Goal: Task Accomplishment & Management: Manage account settings

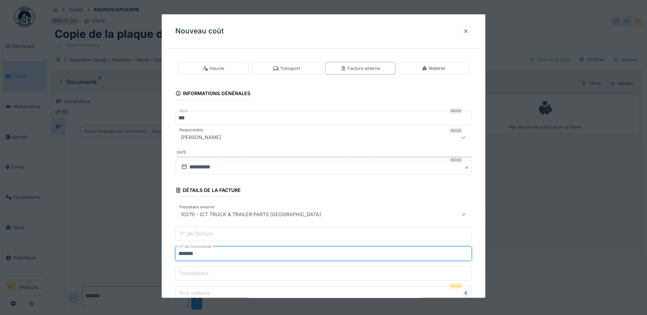
scroll to position [58, 0]
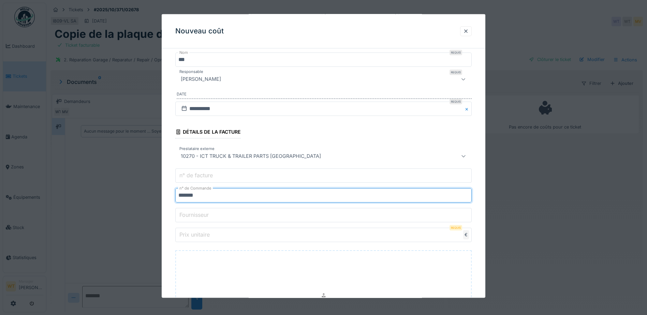
click at [193, 194] on input "*******" at bounding box center [323, 195] width 296 height 14
click at [216, 199] on input "*******" at bounding box center [323, 195] width 296 height 14
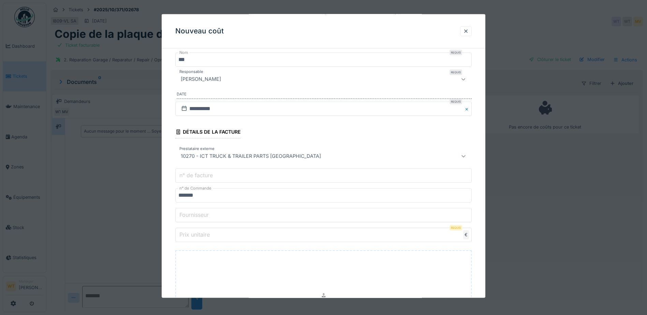
click at [213, 236] on input "Prix unitaire" at bounding box center [323, 235] width 296 height 14
type input "*"
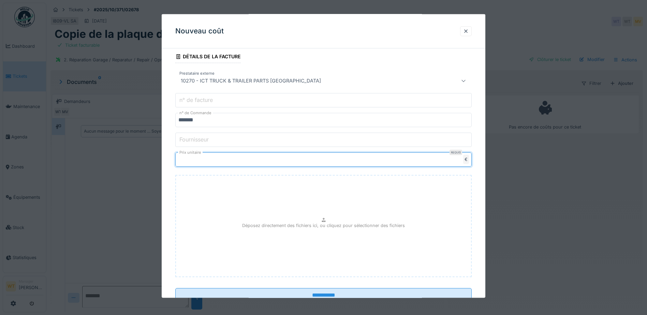
scroll to position [157, 0]
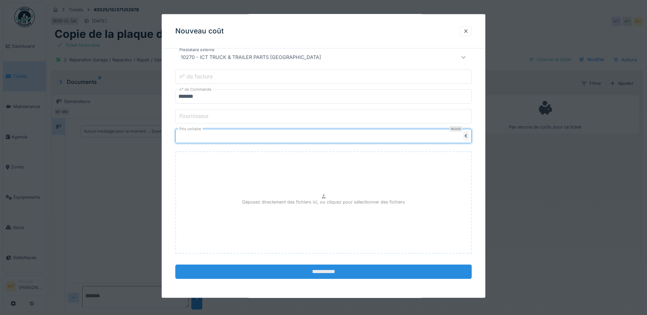
type input "****"
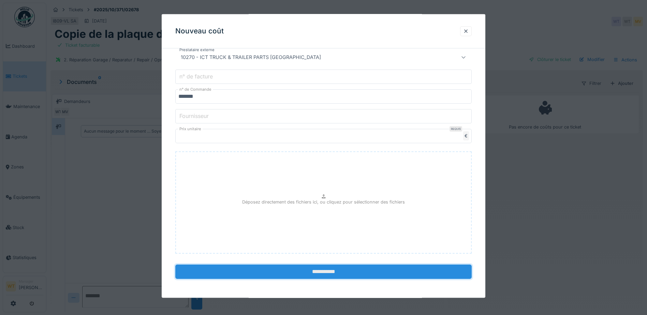
click at [245, 266] on input "**********" at bounding box center [323, 272] width 296 height 14
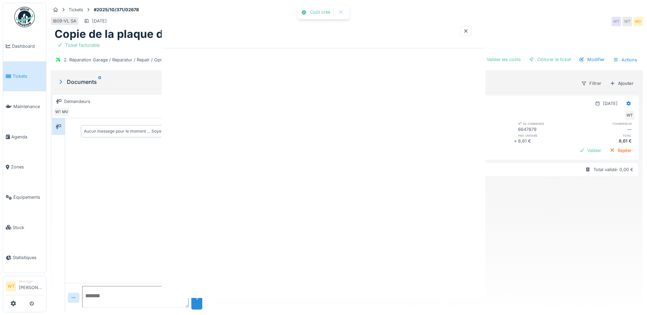
scroll to position [0, 0]
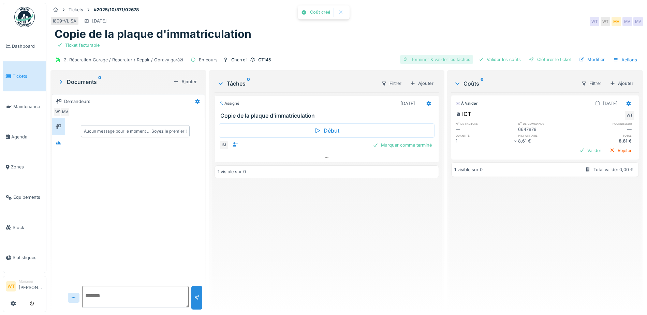
click at [446, 60] on div "Terminer & valider les tâches" at bounding box center [436, 59] width 73 height 9
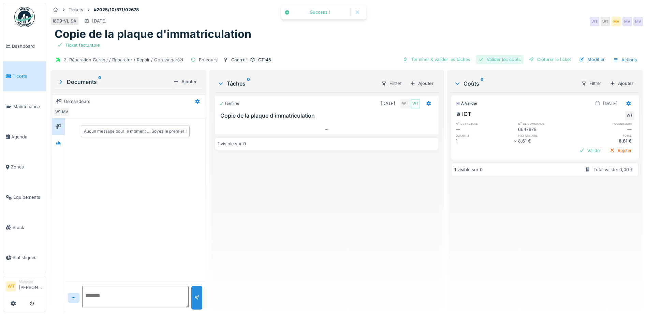
click at [507, 59] on div "Valider les coûts" at bounding box center [500, 59] width 48 height 9
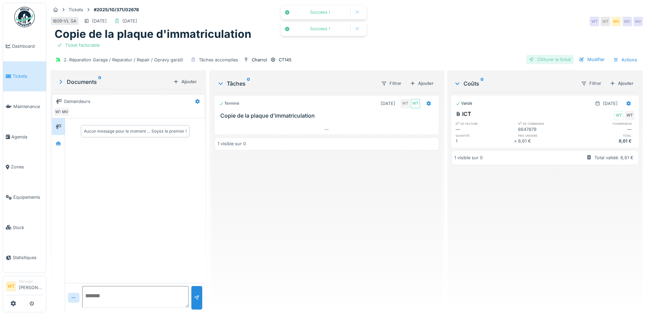
click at [551, 59] on div "Clôturer le ticket" at bounding box center [549, 59] width 47 height 9
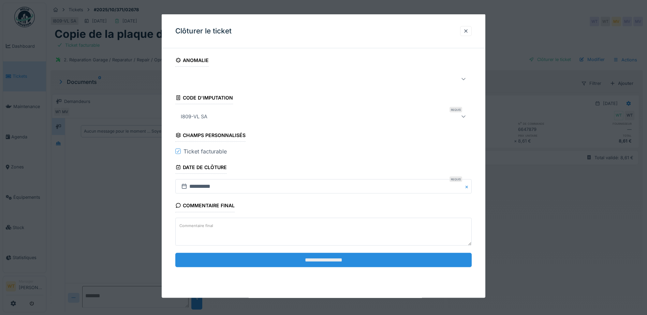
click at [270, 265] on input "**********" at bounding box center [323, 260] width 296 height 14
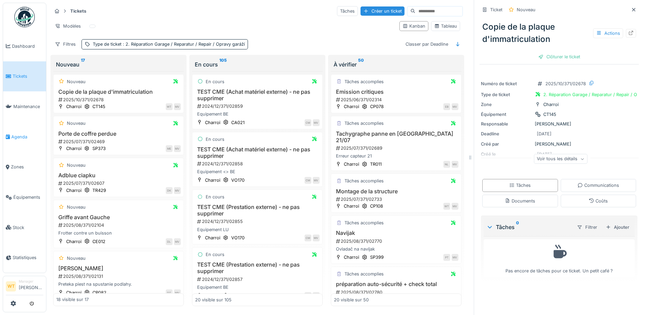
click at [22, 134] on span "Agenda" at bounding box center [27, 137] width 32 height 6
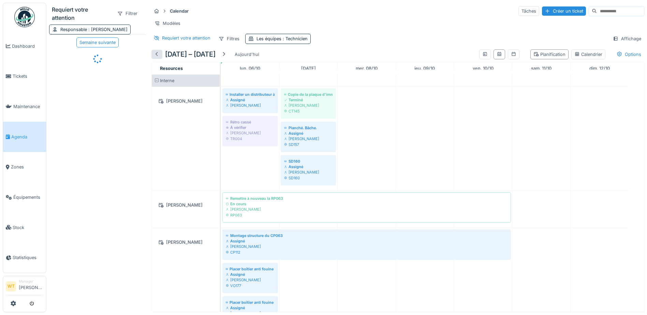
click at [159, 58] on div at bounding box center [156, 54] width 5 height 6
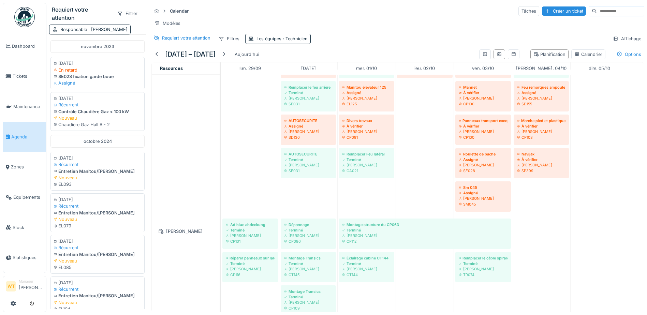
scroll to position [443, 0]
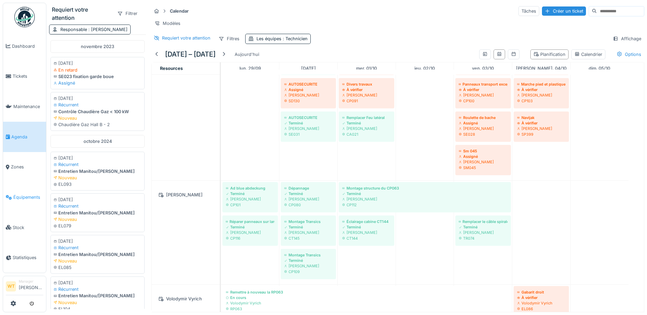
click at [25, 188] on link "Équipements" at bounding box center [24, 197] width 43 height 30
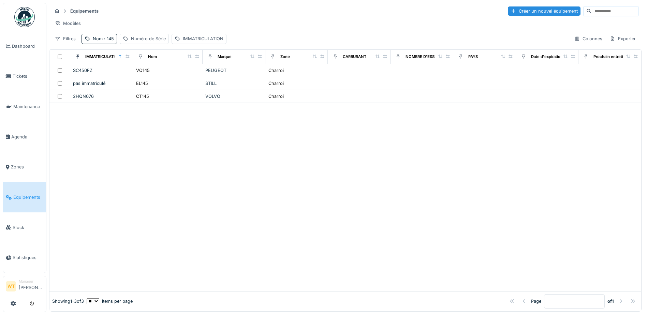
click at [98, 47] on div "Équipements Créer un nouvel équipement Modèles Filtres Nom : 145 Numéro de Séri…" at bounding box center [345, 25] width 593 height 44
click at [100, 44] on div "Nom : 145" at bounding box center [99, 39] width 35 height 10
click at [146, 76] on icon at bounding box center [144, 76] width 3 height 3
click at [139, 76] on input "Nom" at bounding box center [119, 77] width 68 height 14
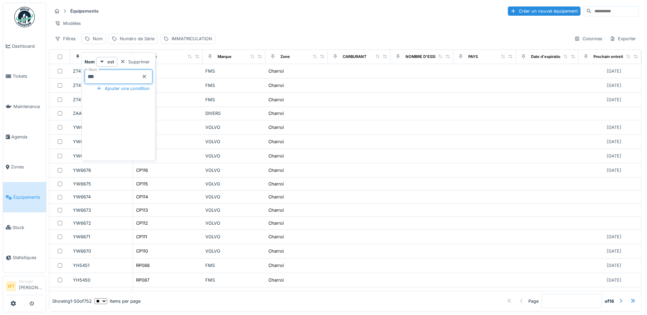
type input "***"
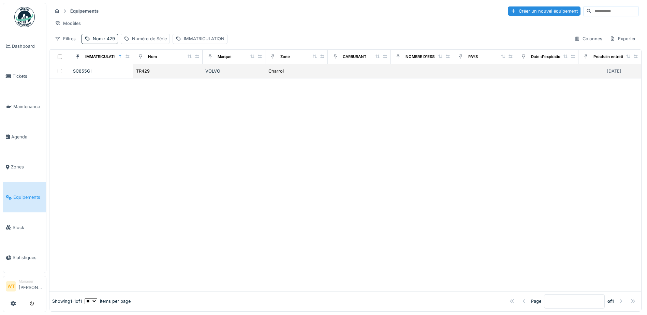
click at [170, 75] on div "TR429" at bounding box center [168, 71] width 64 height 7
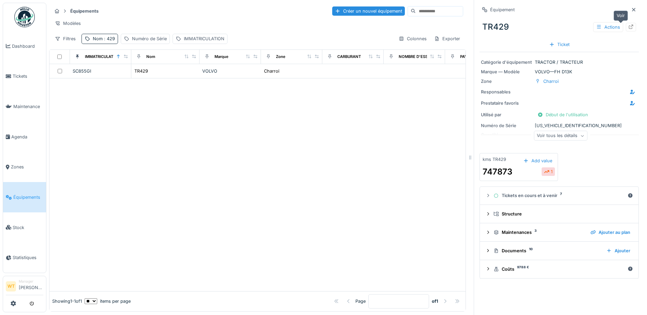
click at [626, 27] on div at bounding box center [631, 27] width 10 height 9
click at [27, 134] on span "Agenda" at bounding box center [27, 137] width 32 height 6
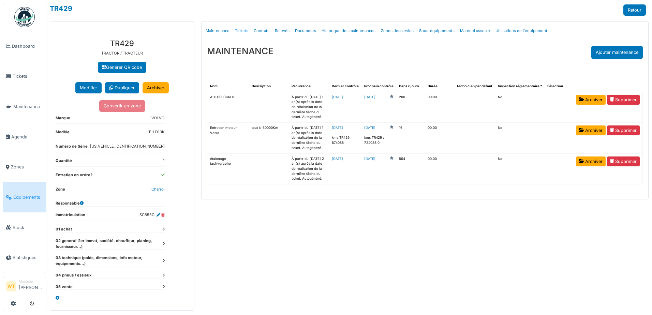
click at [241, 32] on link "Tickets" at bounding box center [241, 31] width 19 height 16
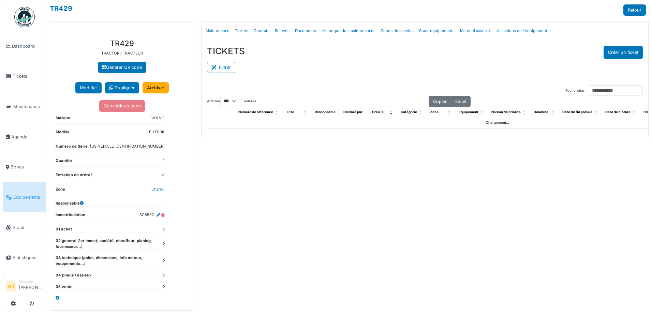
select select "***"
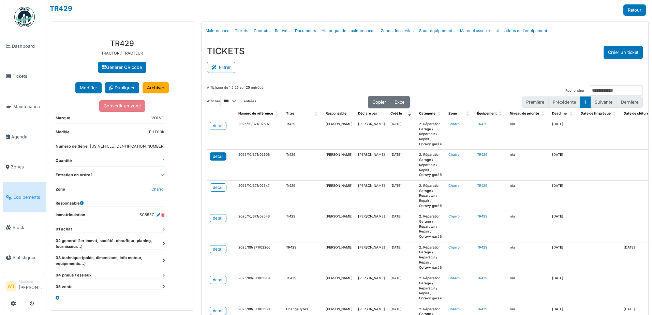
click at [222, 157] on div "detail" at bounding box center [218, 157] width 11 height 6
click at [219, 188] on div "detail" at bounding box center [218, 188] width 11 height 6
click at [23, 134] on span "Agenda" at bounding box center [27, 137] width 32 height 6
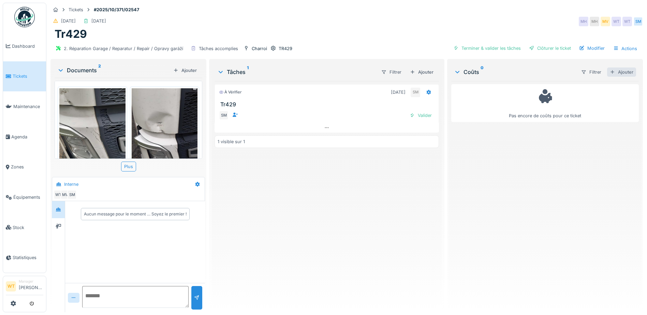
click at [616, 71] on div "Ajouter" at bounding box center [621, 72] width 29 height 9
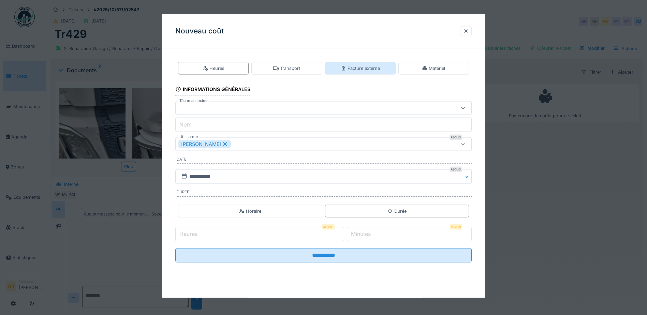
click at [376, 73] on div "Facture externe" at bounding box center [360, 68] width 71 height 13
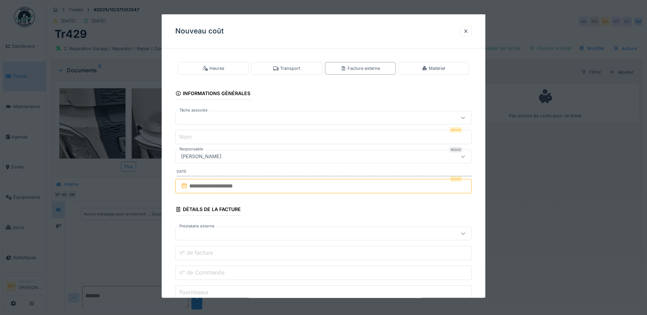
click at [270, 114] on div at bounding box center [323, 118] width 296 height 14
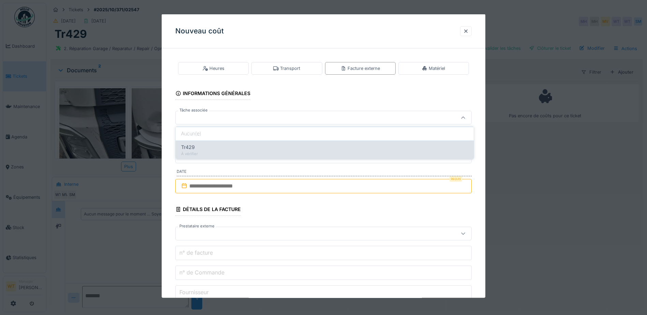
click at [268, 142] on div "Tr429 À vérifier" at bounding box center [325, 150] width 298 height 19
type input "******"
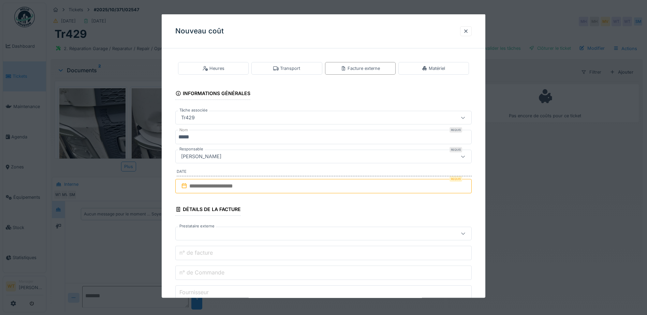
click at [299, 134] on input "*****" at bounding box center [323, 137] width 296 height 14
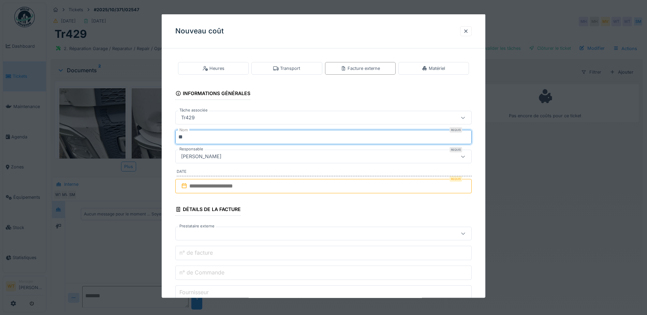
type input "*"
type input "***"
click at [253, 184] on input "text" at bounding box center [323, 186] width 296 height 14
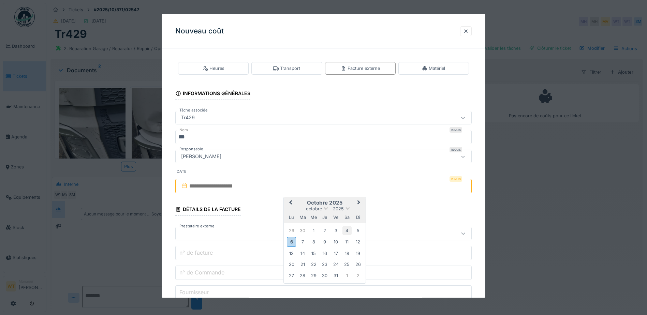
click at [348, 230] on div "4" at bounding box center [347, 230] width 9 height 9
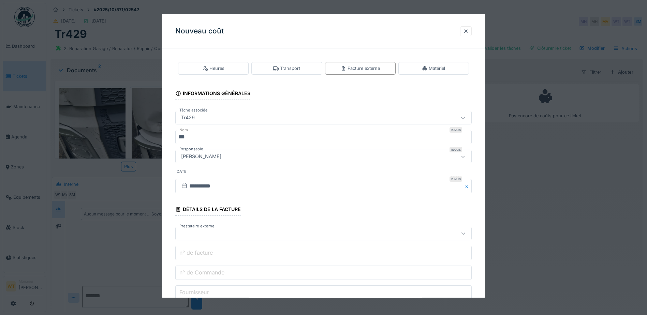
click at [263, 232] on div at bounding box center [306, 234] width 256 height 8
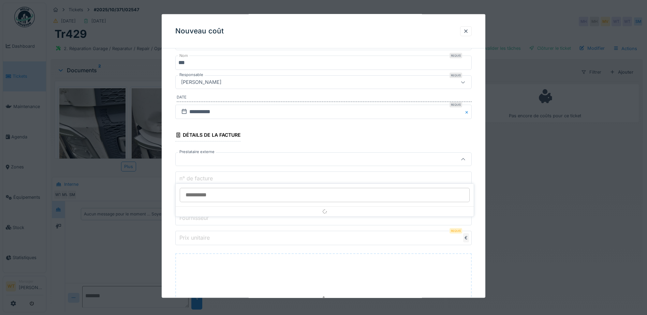
scroll to position [77, 0]
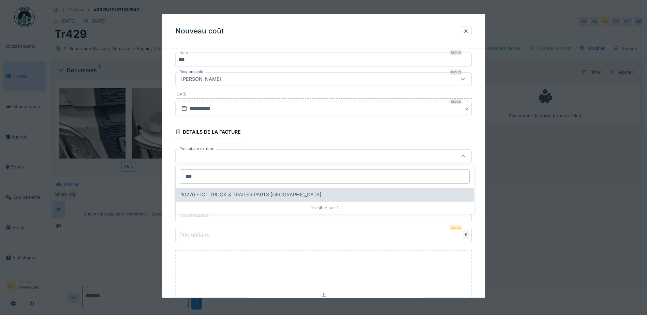
type input "***"
click at [261, 192] on span "10270 - ICT TRUCK & TRAILER PARTS [GEOGRAPHIC_DATA]" at bounding box center [251, 195] width 140 height 8
type input "*****"
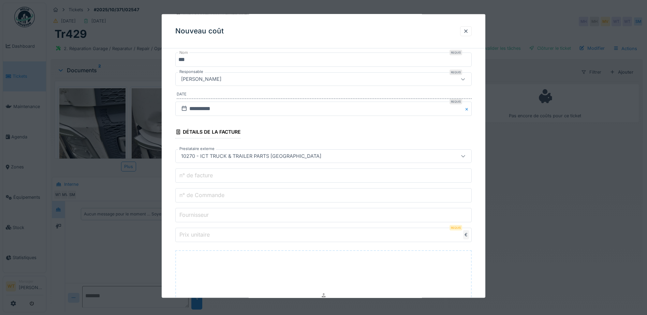
drag, startPoint x: 267, startPoint y: 196, endPoint x: 270, endPoint y: 195, distance: 3.6
click at [268, 196] on input "n° de Commande" at bounding box center [323, 195] width 296 height 14
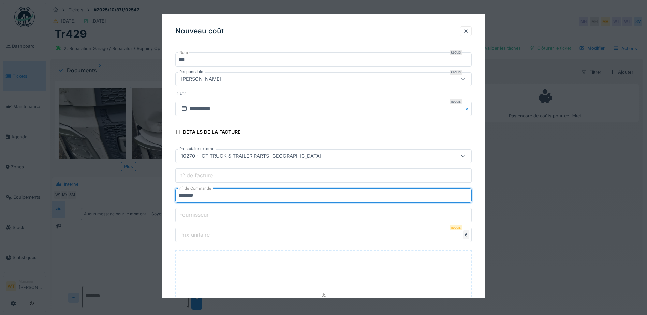
type input "*******"
click at [416, 236] on input "Prix unitaire" at bounding box center [323, 235] width 296 height 14
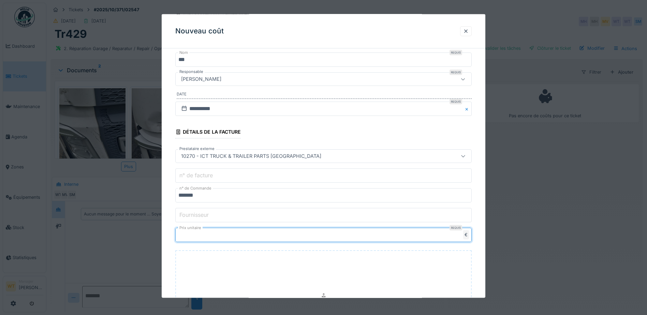
type input "**"
type input "*****"
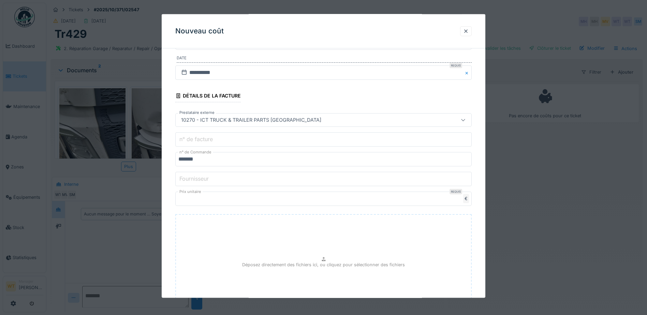
scroll to position [176, 0]
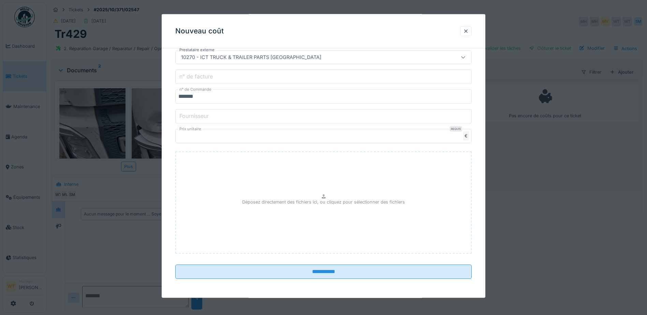
click at [391, 280] on fieldset "**********" at bounding box center [323, 81] width 296 height 407
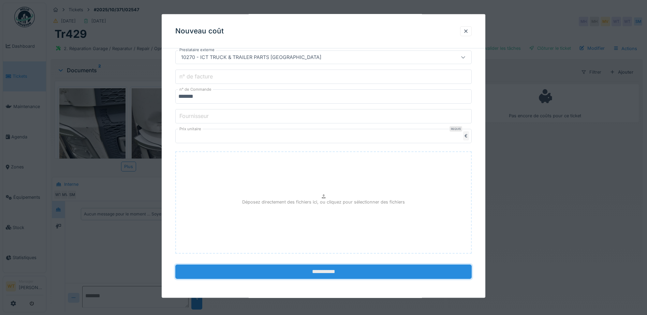
click at [384, 267] on input "**********" at bounding box center [323, 272] width 296 height 14
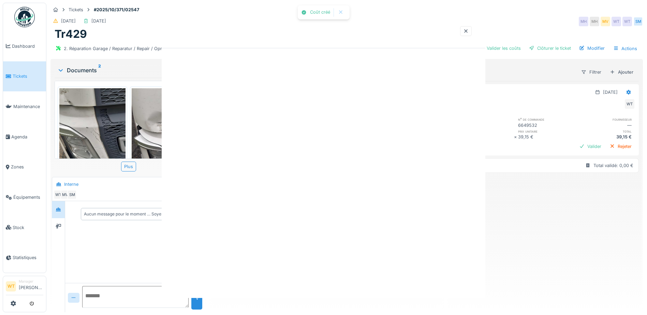
scroll to position [0, 0]
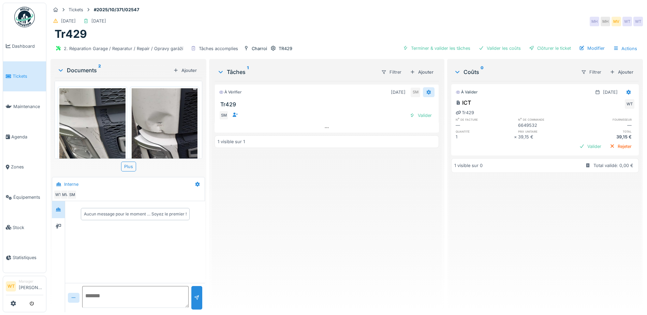
click at [427, 93] on icon at bounding box center [429, 92] width 4 height 5
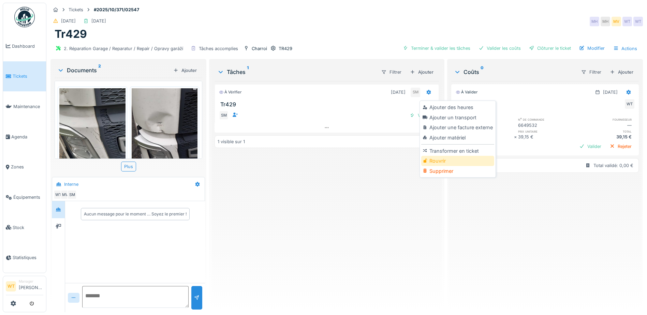
click at [442, 159] on div "Rouvrir" at bounding box center [457, 161] width 73 height 10
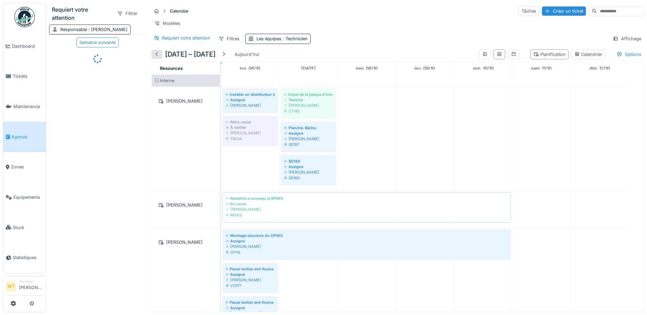
click at [159, 58] on div at bounding box center [156, 54] width 5 height 6
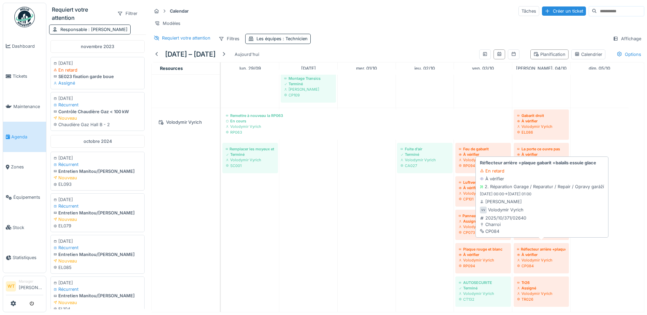
click at [523, 247] on div "Réflecteur arrière +plaque gabarit +balails essuie glace" at bounding box center [541, 249] width 48 height 5
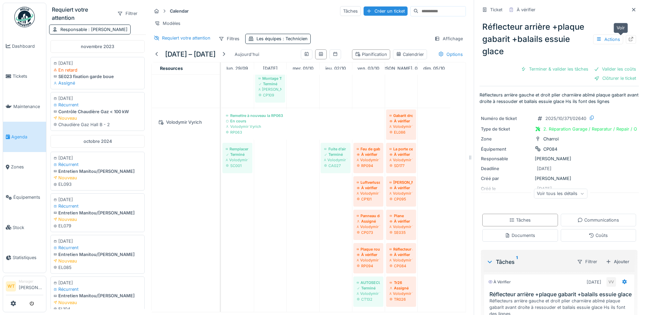
click at [628, 40] on icon at bounding box center [630, 39] width 5 height 4
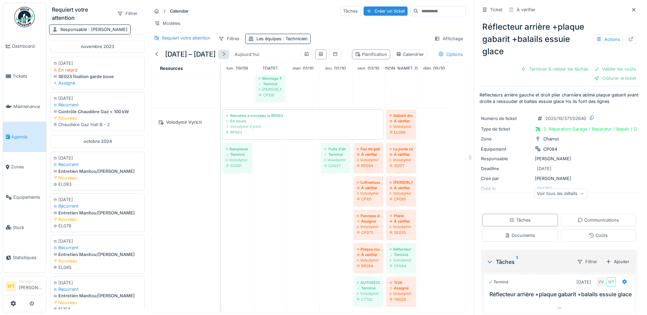
click at [227, 58] on div at bounding box center [223, 54] width 5 height 6
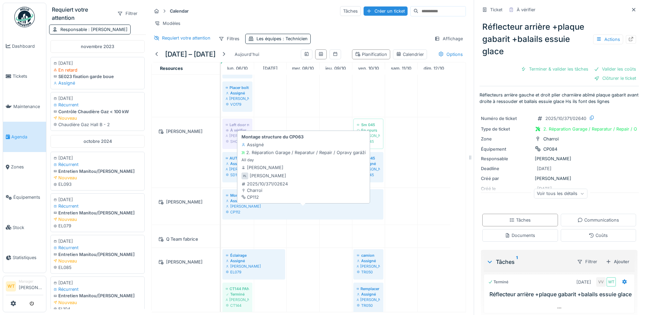
scroll to position [276, 0]
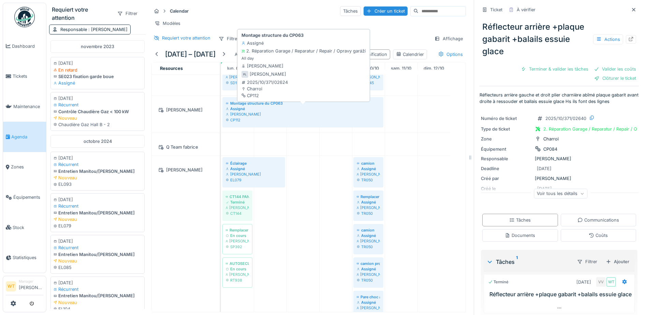
click at [269, 117] on div "Peter Lopata" at bounding box center [303, 114] width 154 height 5
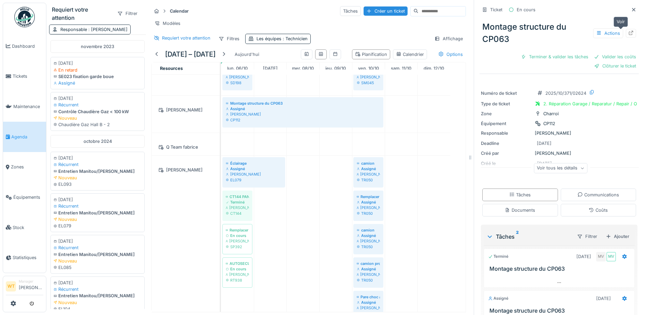
click at [628, 35] on icon at bounding box center [630, 33] width 5 height 4
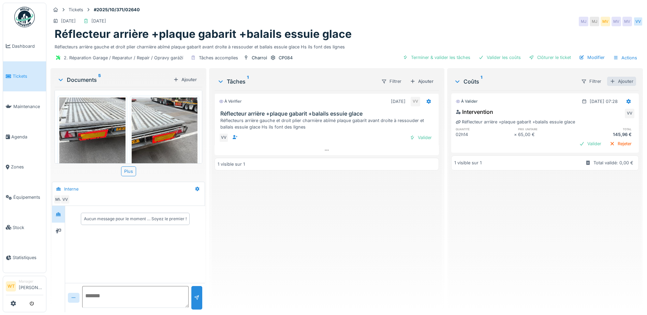
click at [616, 82] on div "Ajouter" at bounding box center [621, 81] width 29 height 9
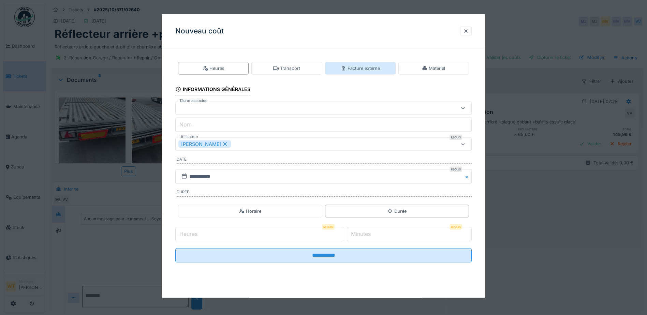
click at [339, 66] on div "Facture externe" at bounding box center [360, 68] width 71 height 13
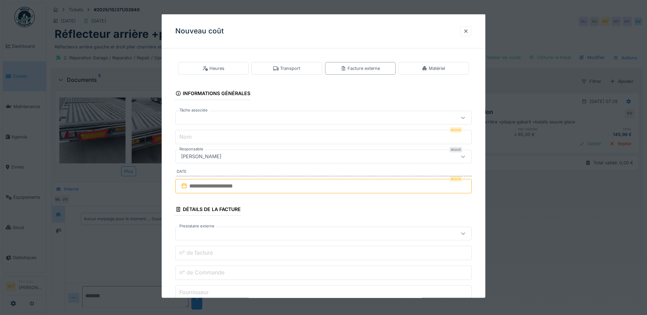
click at [249, 117] on div at bounding box center [306, 118] width 256 height 8
drag, startPoint x: 260, startPoint y: 147, endPoint x: 291, endPoint y: 141, distance: 32.0
click at [259, 147] on span "Réflecteur arrière +plaque gabarit +balails essuie glace" at bounding box center [244, 148] width 126 height 8
type input "******"
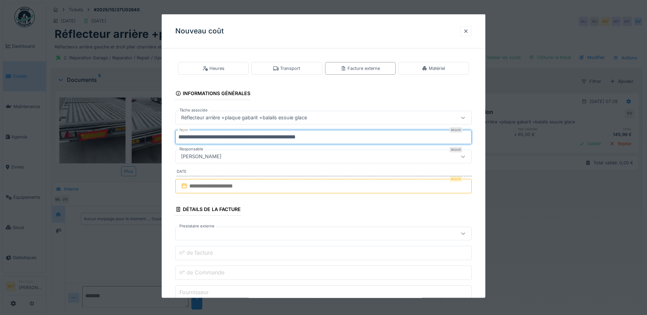
click at [329, 139] on input "**********" at bounding box center [323, 137] width 296 height 14
type input "*"
type input "**********"
click at [262, 187] on input "text" at bounding box center [323, 186] width 296 height 14
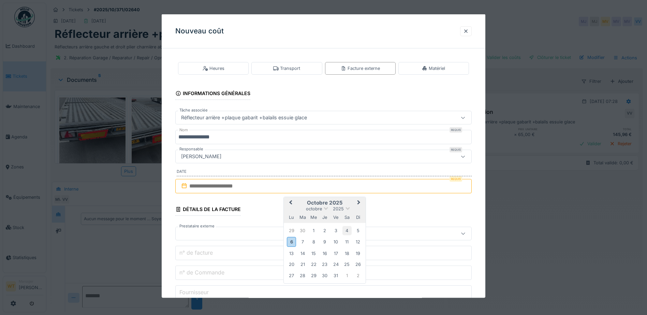
click at [346, 229] on div "4" at bounding box center [347, 230] width 9 height 9
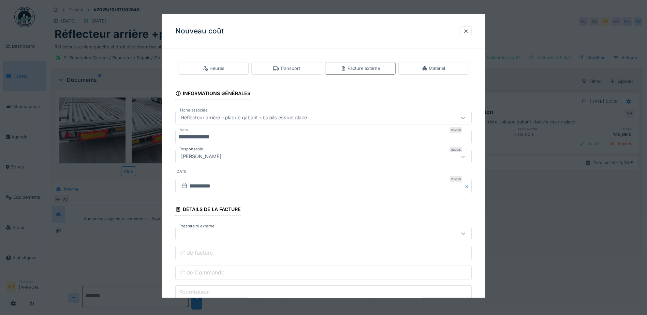
drag, startPoint x: 254, startPoint y: 233, endPoint x: 238, endPoint y: 227, distance: 16.7
click at [253, 233] on div at bounding box center [306, 234] width 256 height 8
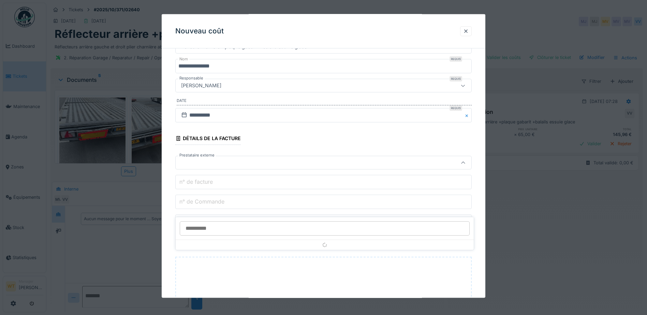
scroll to position [77, 0]
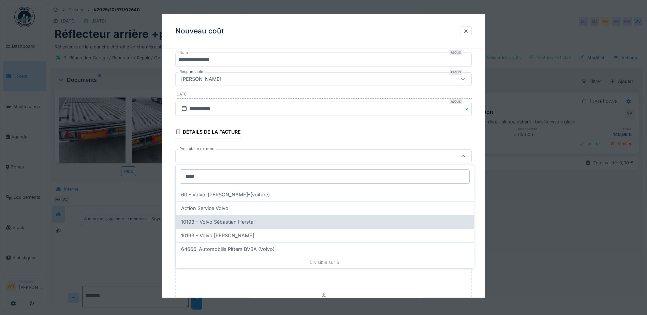
type input "****"
click at [229, 224] on span "10193 - Volvo Sébastian Herstal" at bounding box center [217, 222] width 73 height 8
type input "*****"
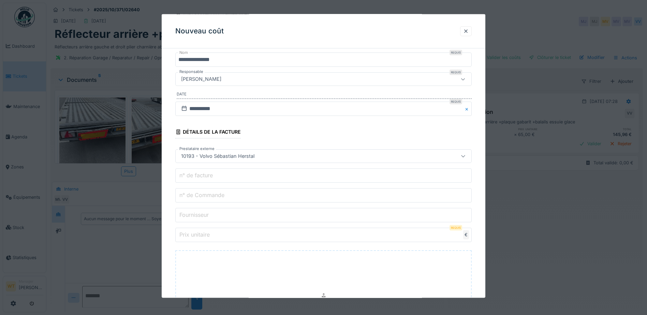
click at [238, 193] on input "n° de Commande" at bounding box center [323, 195] width 296 height 14
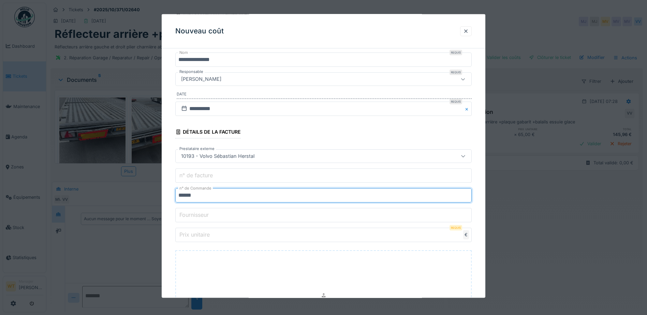
type input "******"
click at [253, 236] on input "Prix unitaire" at bounding box center [323, 235] width 296 height 14
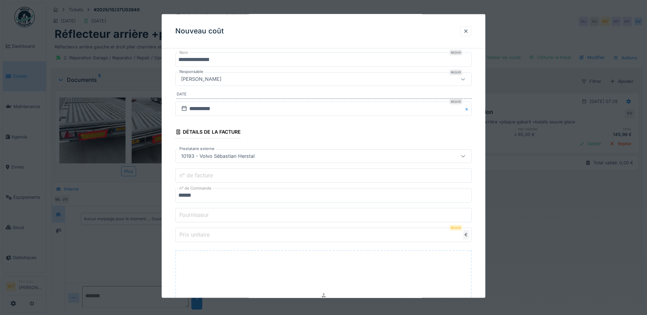
type input "**"
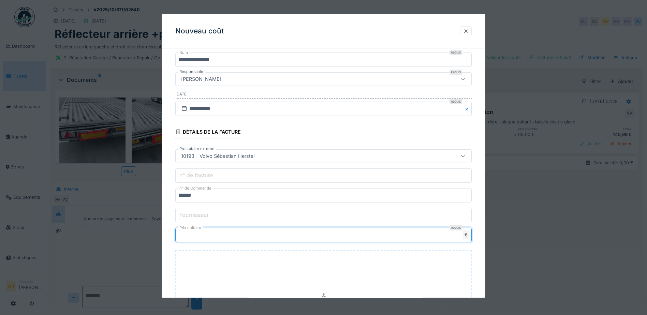
type input "*****"
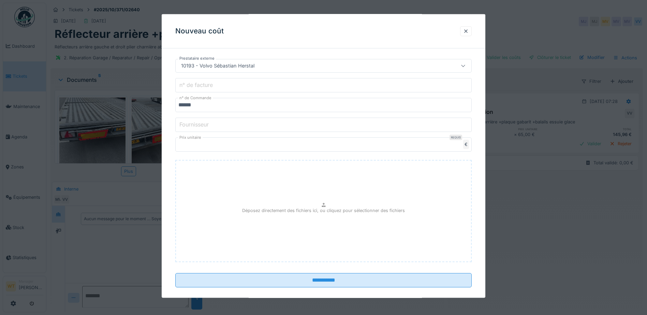
scroll to position [176, 0]
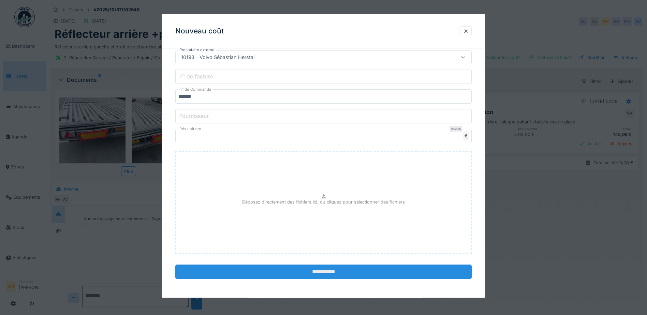
click at [323, 267] on input "**********" at bounding box center [323, 272] width 296 height 14
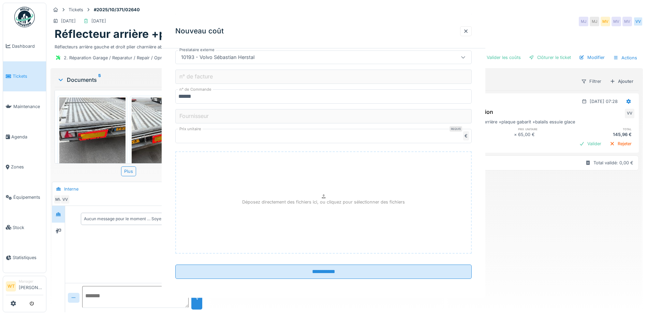
scroll to position [0, 0]
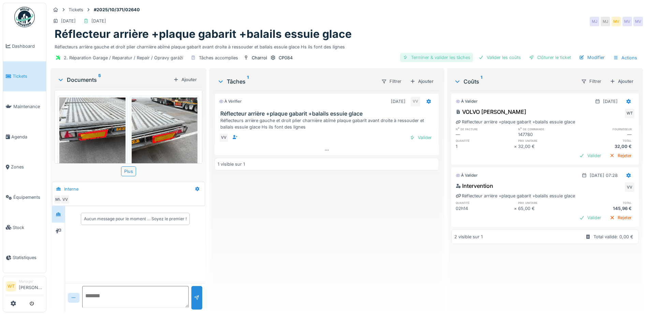
click at [445, 61] on div "Terminer & valider les tâches" at bounding box center [436, 57] width 73 height 9
click at [503, 61] on div "Valider les coûts" at bounding box center [500, 57] width 48 height 9
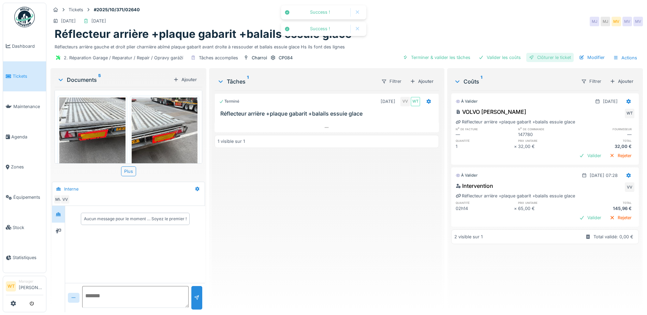
click at [543, 56] on div "Clôturer le ticket" at bounding box center [549, 57] width 47 height 9
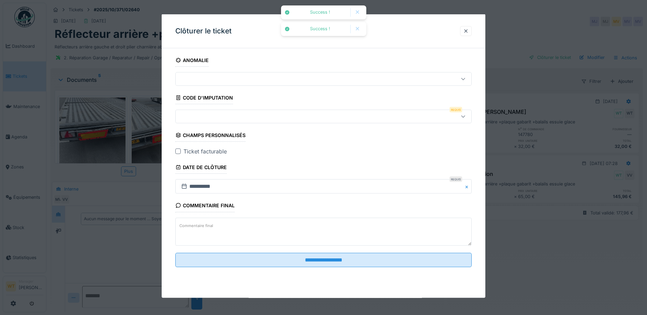
click at [224, 115] on div at bounding box center [306, 117] width 256 height 8
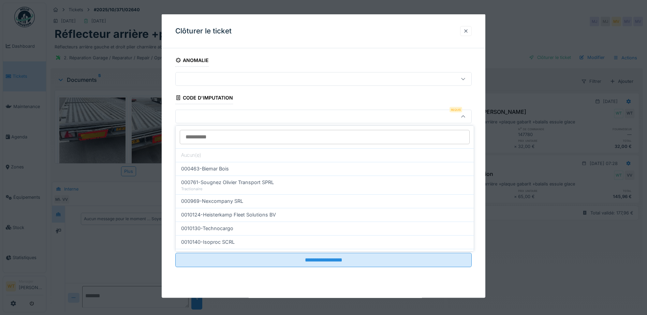
click at [469, 33] on div at bounding box center [465, 31] width 5 height 6
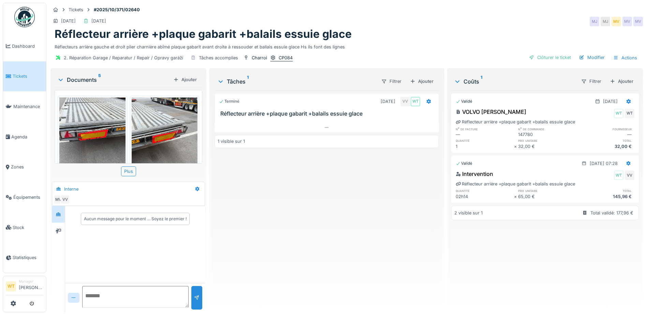
click at [285, 58] on div "CP084" at bounding box center [286, 58] width 14 height 6
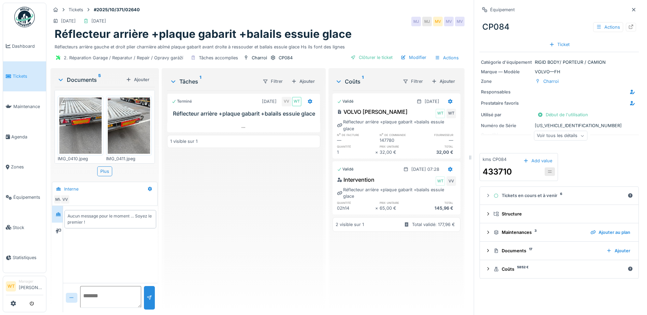
click at [562, 135] on div "Voir tous les détails" at bounding box center [561, 136] width 54 height 10
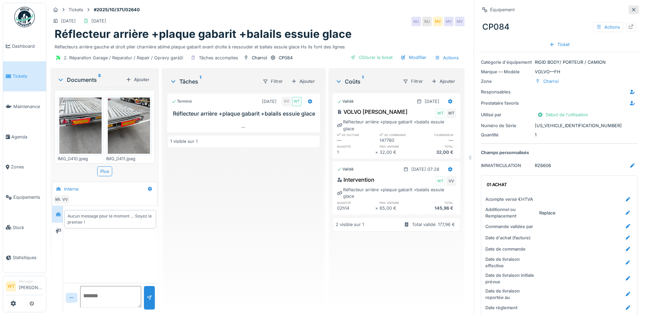
click at [631, 9] on icon at bounding box center [633, 10] width 5 height 4
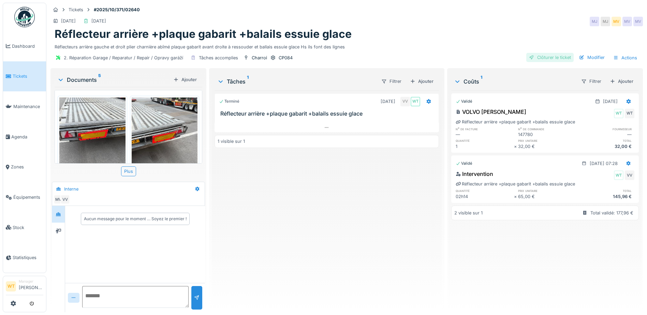
click at [542, 59] on div "Clôturer le ticket" at bounding box center [549, 57] width 47 height 9
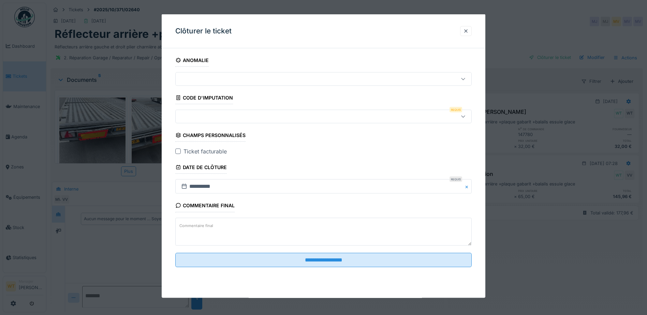
click at [207, 119] on div at bounding box center [306, 117] width 256 height 8
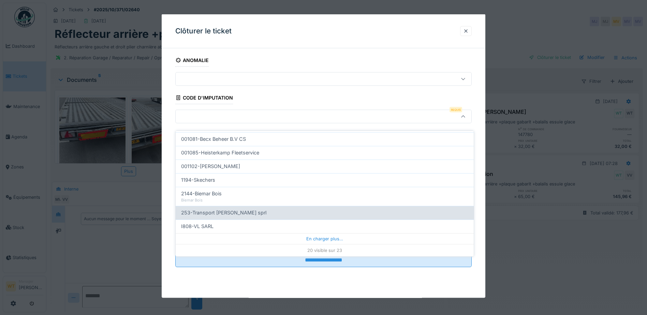
scroll to position [5, 0]
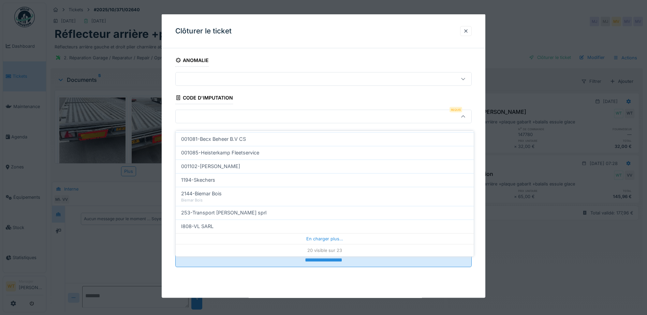
click at [236, 223] on div "I808-VL SARL" at bounding box center [324, 227] width 287 height 8
type input "***"
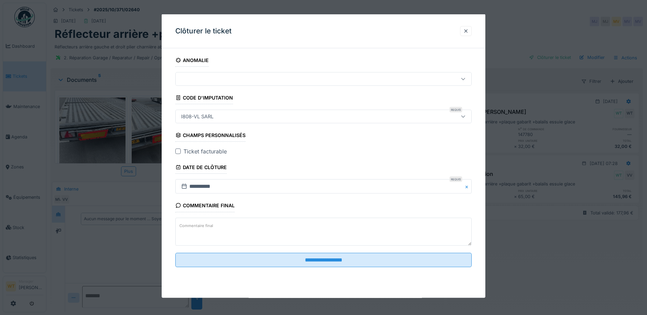
click at [180, 151] on div at bounding box center [177, 151] width 5 height 5
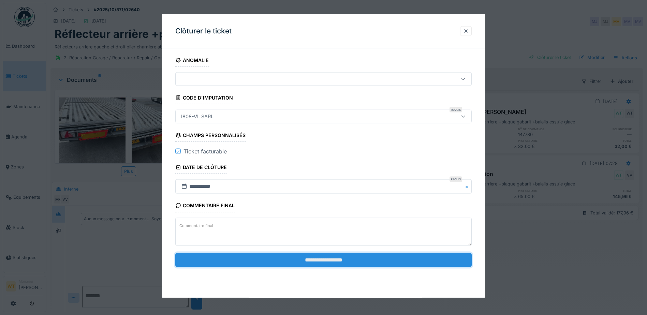
click at [304, 264] on input "**********" at bounding box center [323, 260] width 296 height 14
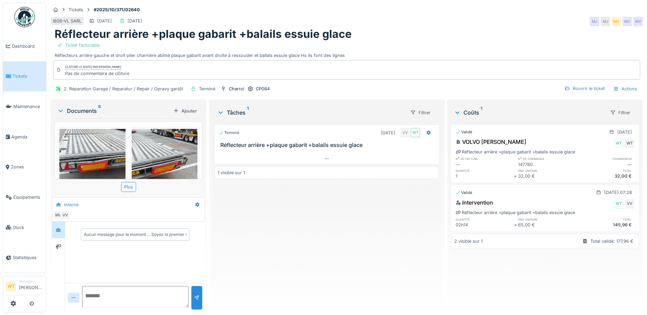
scroll to position [0, 0]
click at [321, 193] on div "Terminé 04/10/2025 VV WT Réflecteur arrière +plaque gabarit +balails essuie gla…" at bounding box center [327, 214] width 224 height 185
drag, startPoint x: 326, startPoint y: 178, endPoint x: 267, endPoint y: 234, distance: 80.8
click at [261, 236] on div "Terminé 04/10/2025 VV WT Réflecteur arrière +plaque gabarit +balails essuie gla…" at bounding box center [327, 214] width 224 height 185
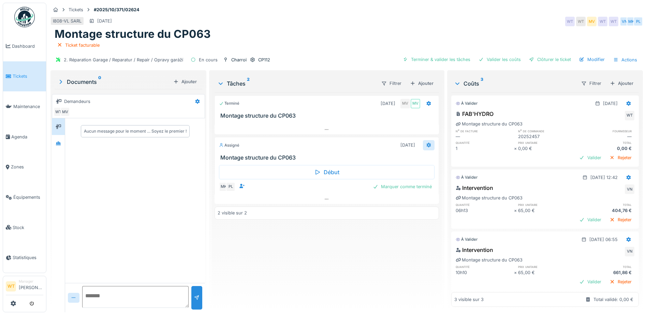
click at [427, 145] on icon at bounding box center [429, 145] width 4 height 5
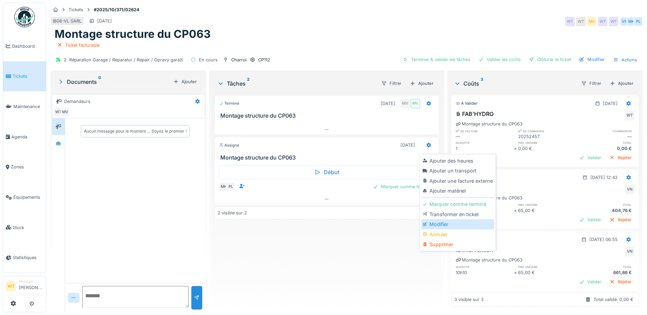
click at [450, 224] on div "Modifier" at bounding box center [457, 224] width 73 height 10
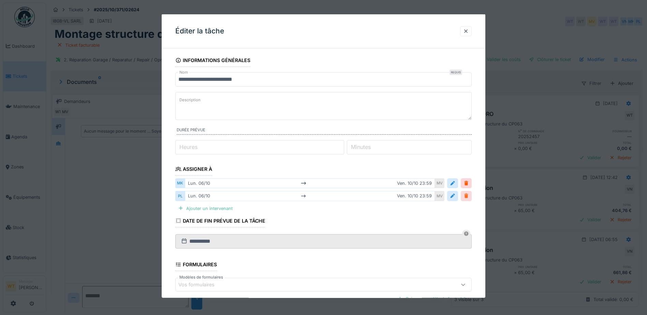
click at [467, 196] on div at bounding box center [466, 196] width 5 height 6
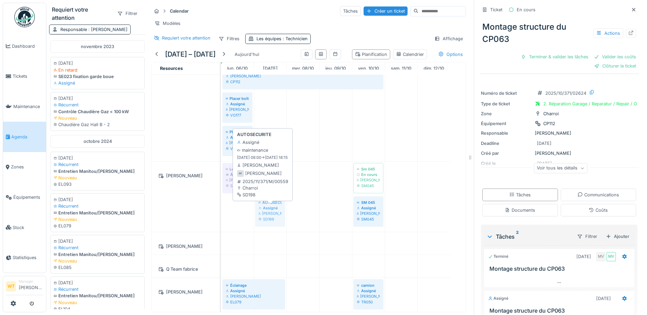
drag, startPoint x: 242, startPoint y: 228, endPoint x: 262, endPoint y: 221, distance: 21.5
click at [221, 221] on div "Left door rubber À vérifier Patrick Fridmansky SH042 Sm 045 En cours Patrick Fr…" at bounding box center [221, 197] width 0 height 70
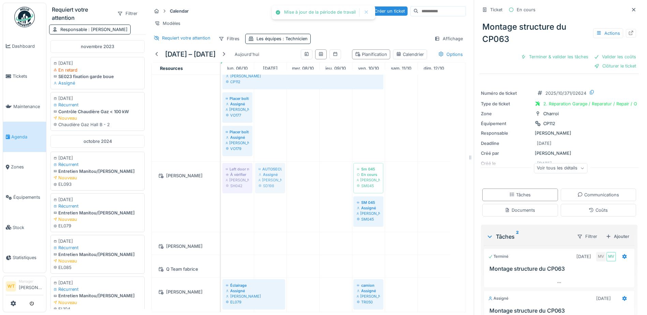
drag, startPoint x: 267, startPoint y: 191, endPoint x: 247, endPoint y: 206, distance: 24.8
click at [247, 206] on div "Installer un distributeur à papier dans le container du hall A (container du ba…" at bounding box center [343, 223] width 245 height 638
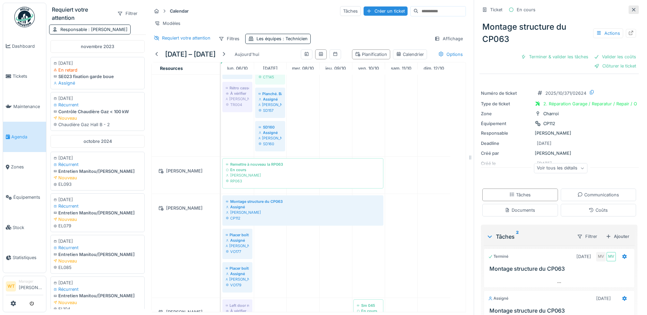
click at [632, 11] on icon at bounding box center [633, 9] width 3 height 3
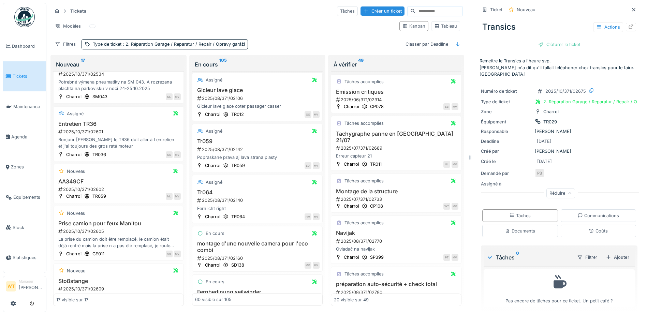
scroll to position [339, 0]
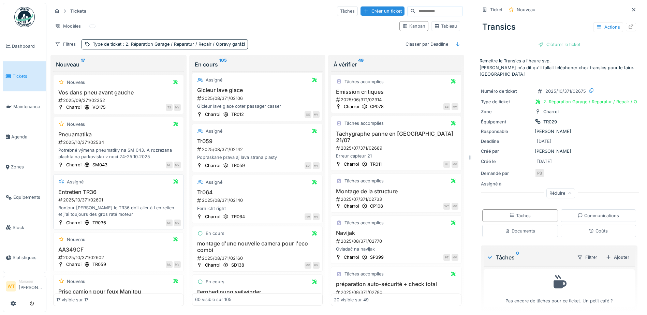
click at [97, 189] on h3 "Entretien TR36" at bounding box center [118, 192] width 125 height 6
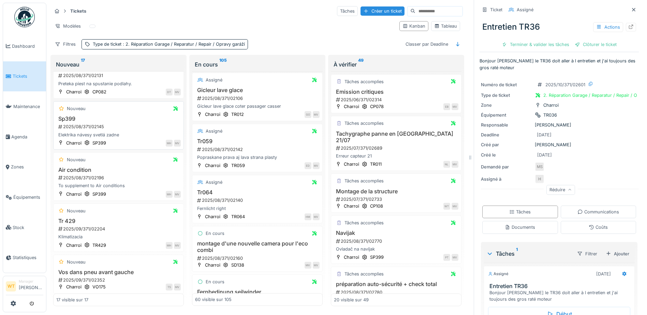
scroll to position [171, 0]
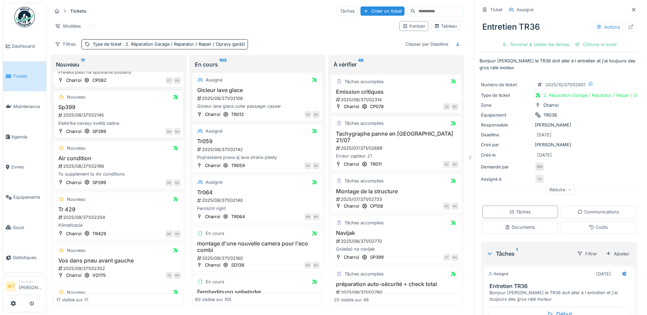
click at [75, 104] on h3 "Sp399" at bounding box center [118, 107] width 125 height 6
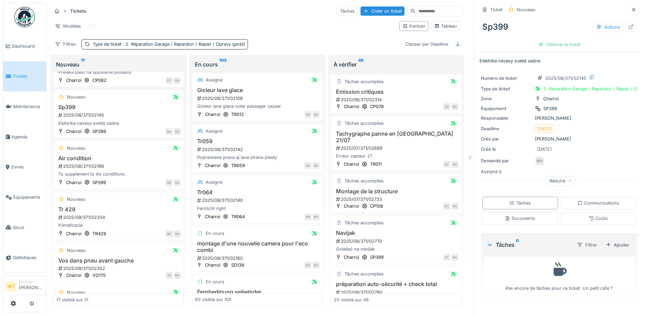
click at [553, 179] on div "Réduire" at bounding box center [561, 181] width 29 height 10
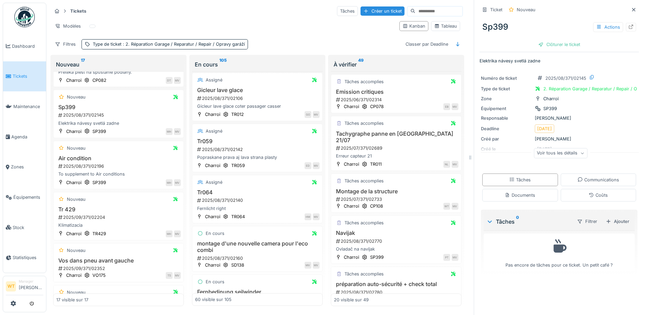
click at [555, 154] on div "Voir tous les détails" at bounding box center [561, 153] width 54 height 10
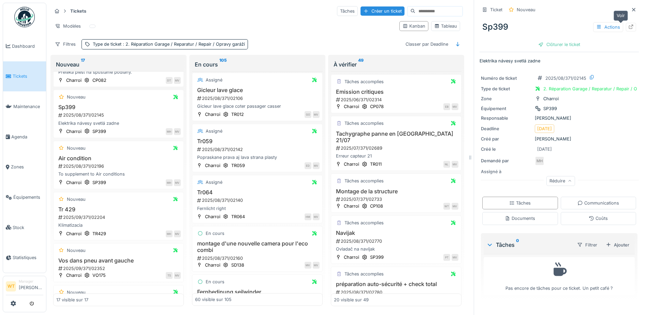
click at [628, 25] on icon at bounding box center [630, 27] width 5 height 4
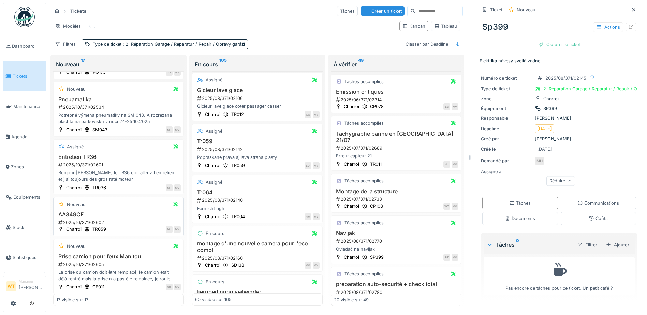
scroll to position [375, 0]
click at [108, 208] on div "Nouveau AA349CF 2025/10/371/02602 Charroi TR059 ML MV" at bounding box center [118, 215] width 131 height 39
click at [77, 213] on h3 "AA349CF" at bounding box center [118, 213] width 125 height 6
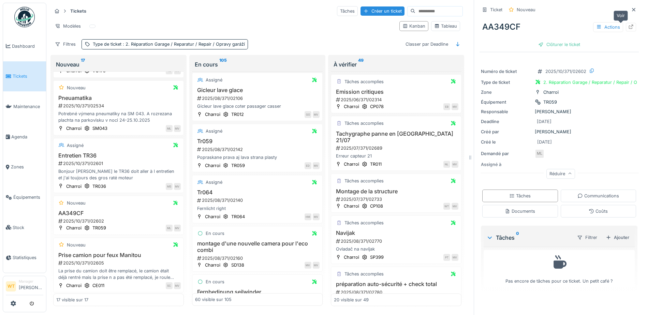
click at [628, 29] on icon at bounding box center [630, 27] width 5 height 4
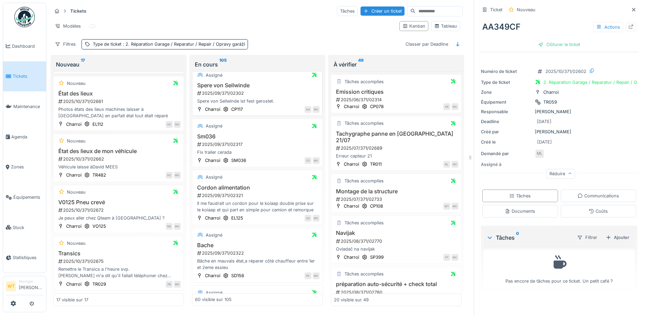
scroll to position [2907, 0]
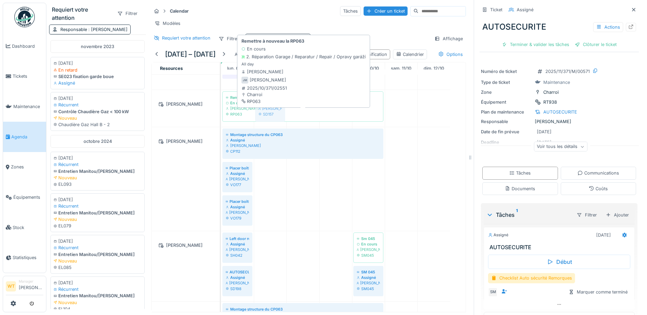
scroll to position [68, 0]
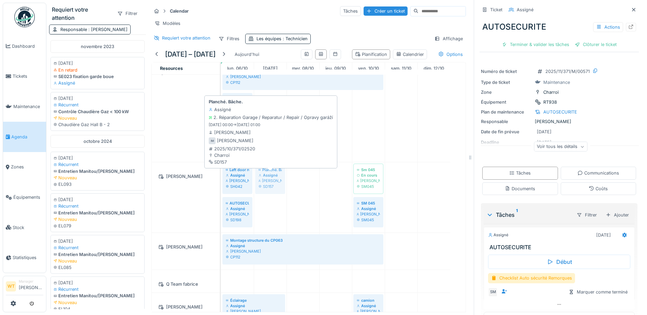
drag, startPoint x: 272, startPoint y: 112, endPoint x: 272, endPoint y: 191, distance: 79.5
click at [272, 191] on tbody "Installer un distributeur à papier dans le container du hall A (container du ba…" at bounding box center [335, 247] width 229 height 619
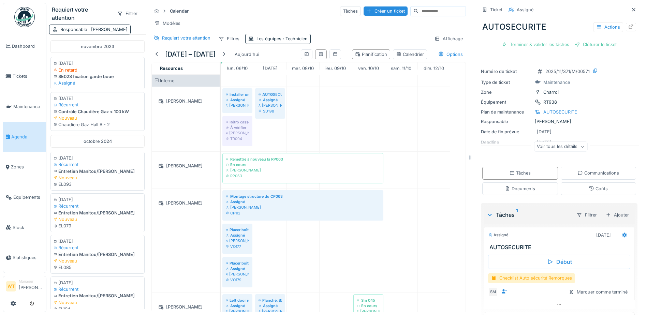
drag, startPoint x: 243, startPoint y: 208, endPoint x: 275, endPoint y: 135, distance: 80.3
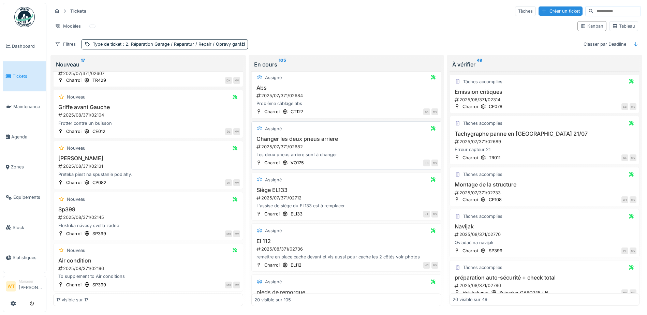
scroll to position [443, 0]
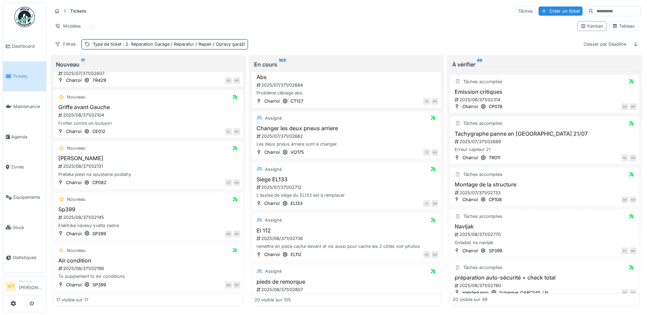
click at [242, 108] on div "Nouveau 17 Nouveau Porte de coffre perdue 2025/07/371/02469 Charroi SP373 ME MV…" at bounding box center [147, 182] width 195 height 254
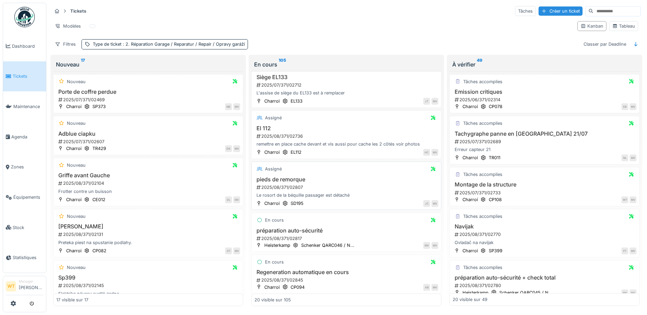
scroll to position [512, 0]
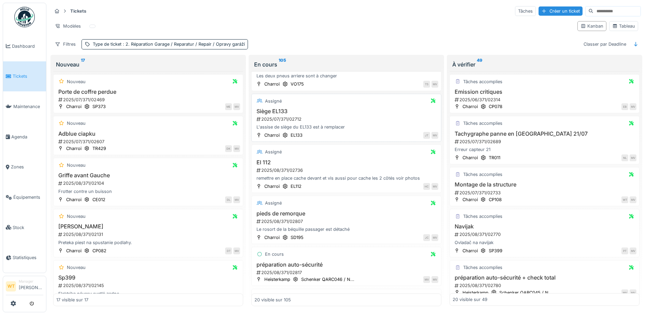
click at [294, 117] on div "2025/07/371/02712" at bounding box center [347, 119] width 183 height 6
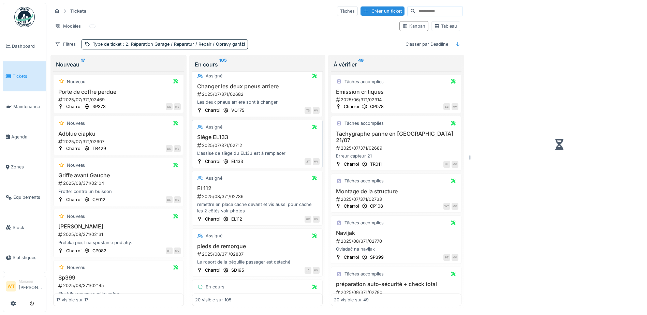
scroll to position [538, 0]
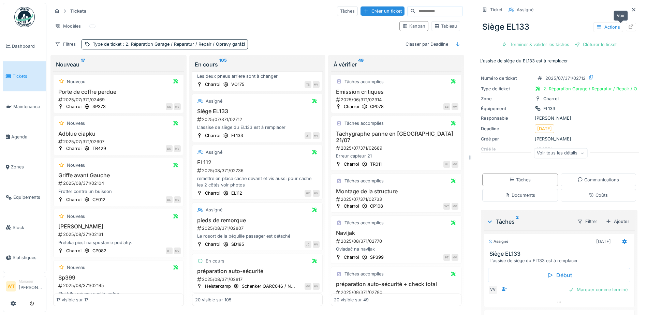
click at [626, 25] on div at bounding box center [631, 27] width 10 height 9
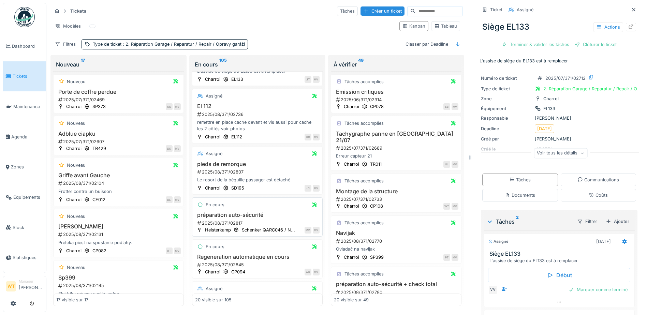
scroll to position [606, 0]
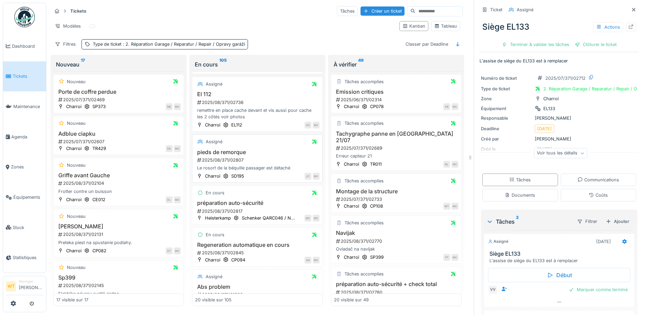
click at [233, 152] on h3 "pieds de remorque" at bounding box center [257, 152] width 125 height 6
click at [628, 28] on icon at bounding box center [630, 27] width 5 height 4
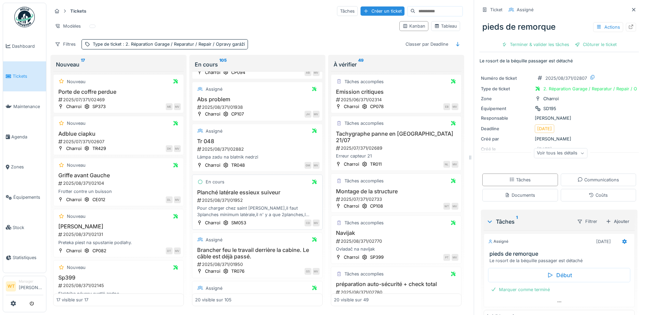
scroll to position [811, 0]
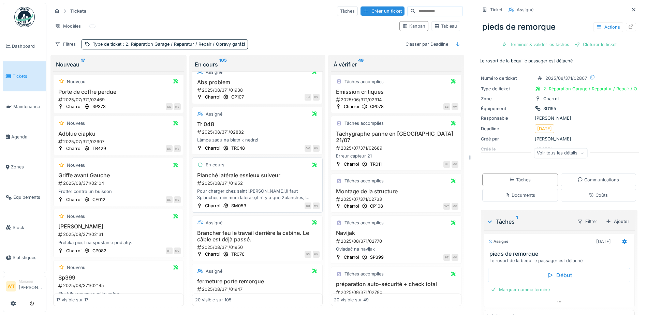
click at [256, 179] on h3 "Planché latérale essieux suiveur" at bounding box center [257, 175] width 125 height 6
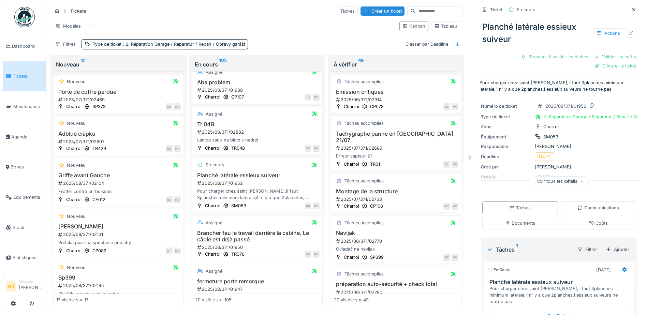
click at [549, 184] on div "Voir tous les détails" at bounding box center [561, 181] width 54 height 10
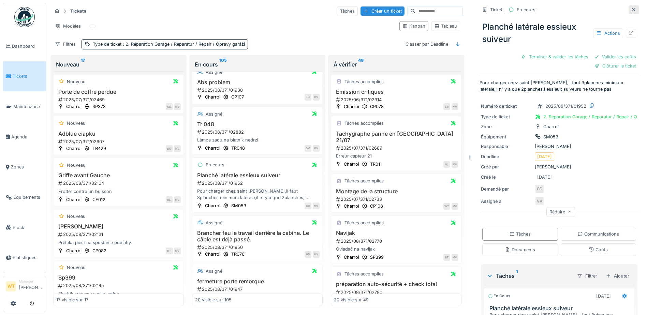
click at [631, 10] on icon at bounding box center [633, 10] width 5 height 4
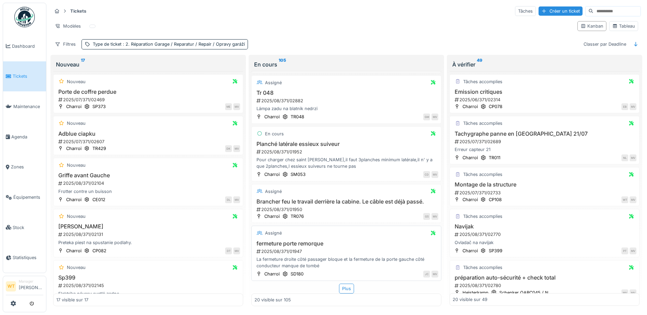
scroll to position [4, 0]
click at [340, 284] on div "Plus" at bounding box center [346, 289] width 15 height 10
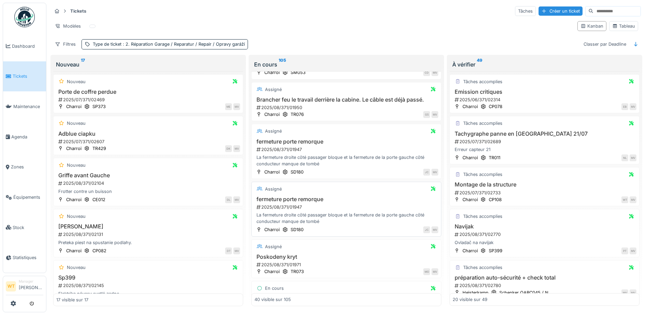
scroll to position [912, 0]
click at [318, 198] on h3 "fermeture porte remorque" at bounding box center [346, 199] width 184 height 6
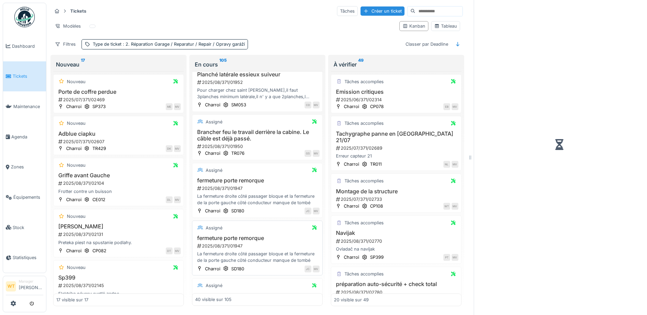
scroll to position [953, 0]
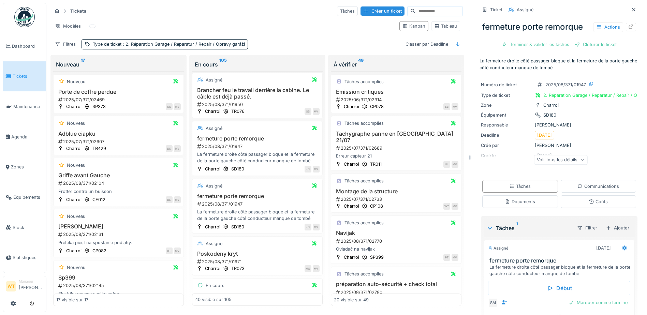
click at [549, 159] on div "Voir tous les détails" at bounding box center [561, 160] width 54 height 10
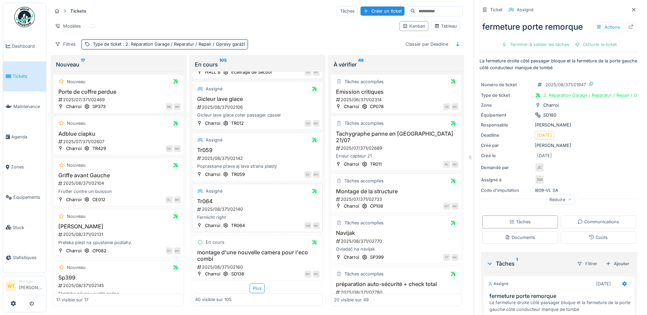
scroll to position [1884, 0]
click at [250, 283] on div "Plus" at bounding box center [257, 288] width 15 height 10
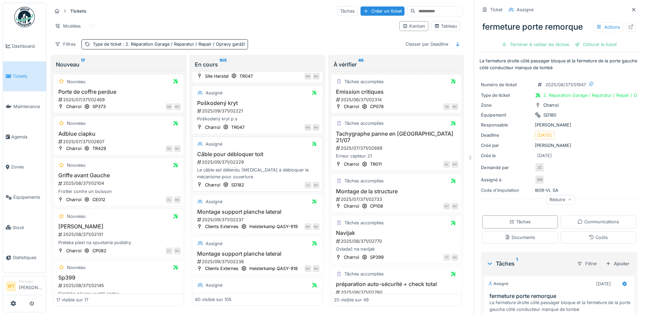
scroll to position [2225, 0]
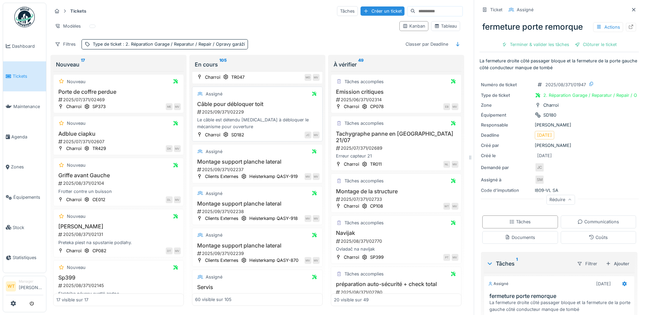
click at [233, 107] on h3 "Câble pour débloquer toit" at bounding box center [257, 104] width 125 height 6
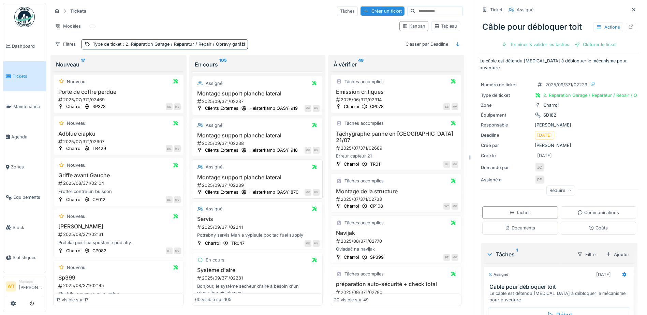
scroll to position [2328, 0]
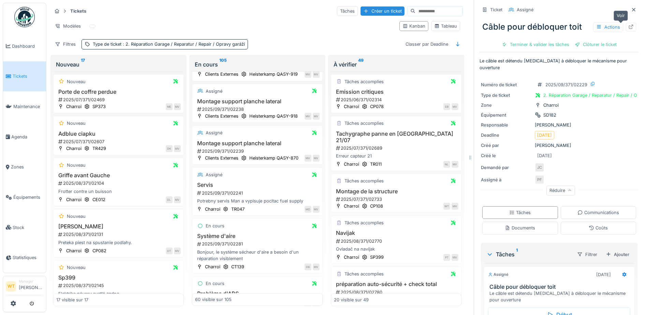
click at [628, 25] on icon at bounding box center [630, 27] width 5 height 4
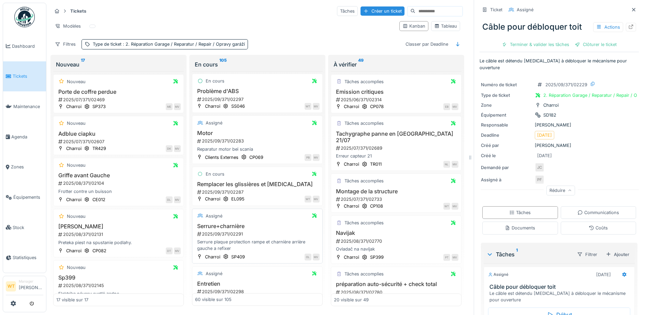
scroll to position [2566, 0]
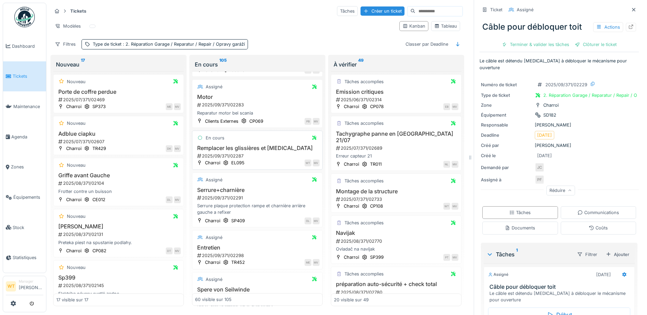
click at [269, 151] on h3 "Remplacer les glissières et rouleaux" at bounding box center [257, 148] width 125 height 6
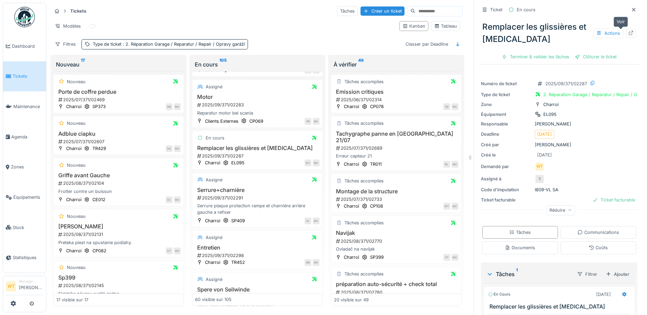
click at [629, 31] on icon at bounding box center [631, 33] width 4 height 4
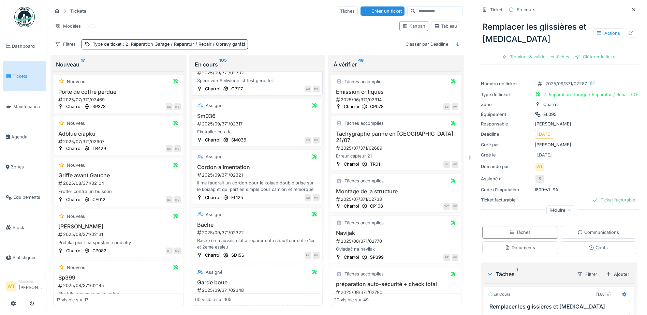
scroll to position [2805, 0]
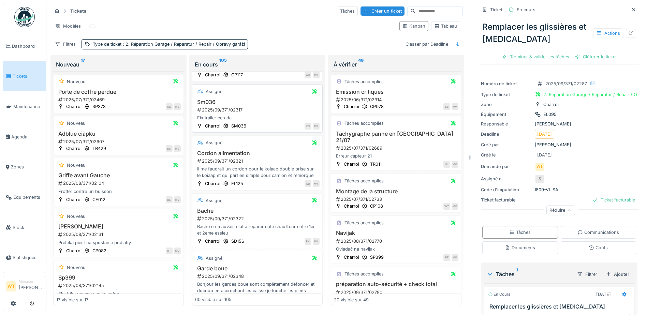
click at [238, 113] on div "2025/09/371/02317" at bounding box center [257, 110] width 123 height 6
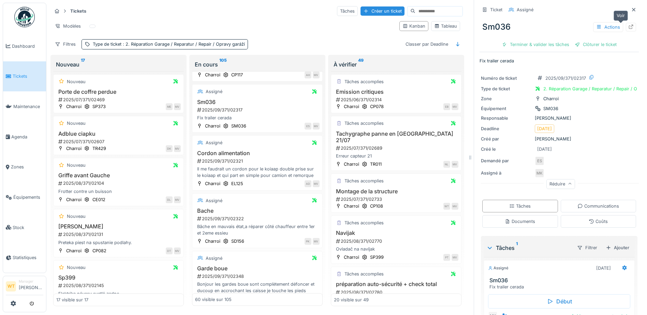
click at [629, 25] on icon at bounding box center [631, 27] width 4 height 4
click at [20, 136] on span "Agenda" at bounding box center [27, 137] width 32 height 6
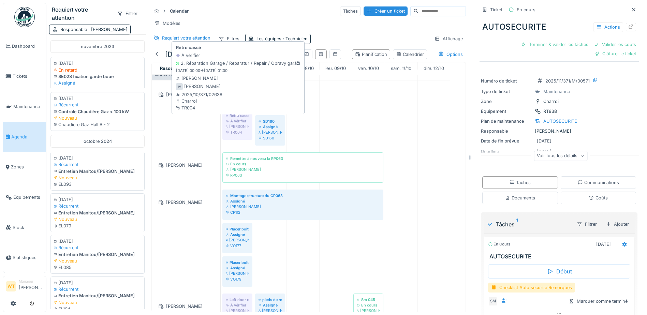
click at [229, 135] on div "TR004" at bounding box center [237, 132] width 23 height 5
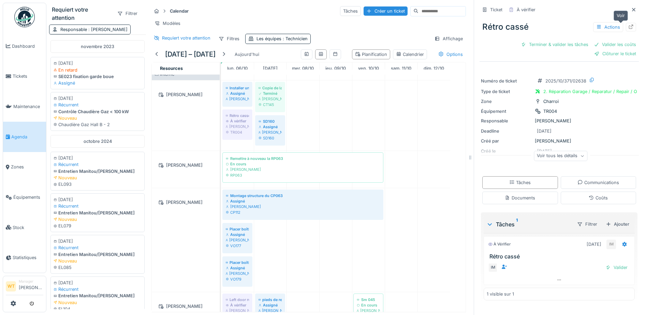
click at [626, 27] on div at bounding box center [631, 27] width 10 height 9
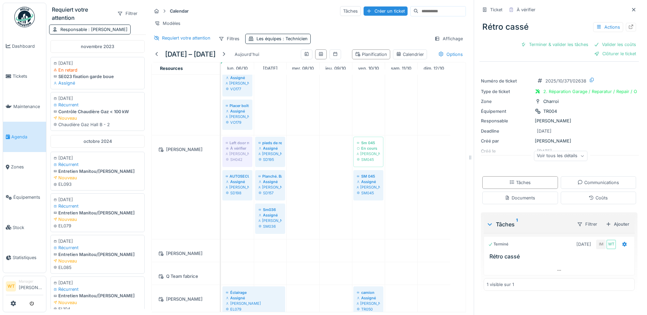
scroll to position [177, 0]
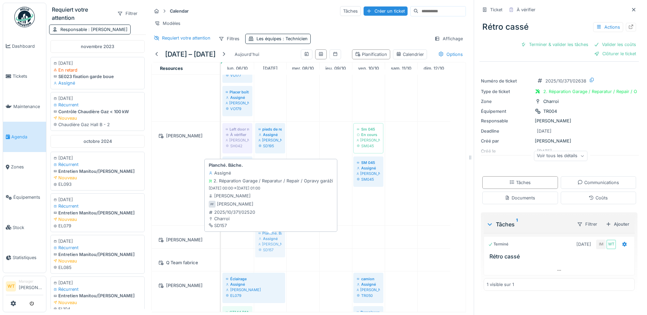
drag, startPoint x: 278, startPoint y: 185, endPoint x: 273, endPoint y: 244, distance: 59.2
click at [273, 244] on tbody "Installer un distributeur à papier dans le container du hall A (container du ba…" at bounding box center [335, 217] width 229 height 638
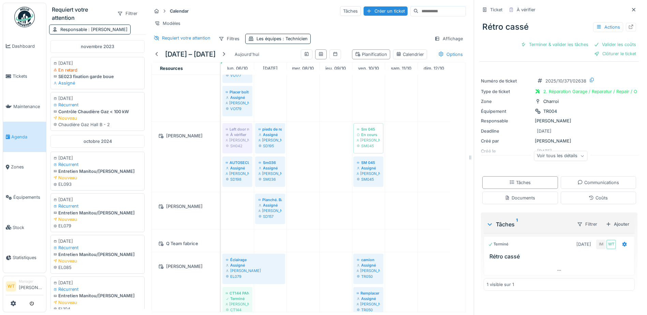
click at [541, 158] on div "Voir tous les détails" at bounding box center [561, 156] width 54 height 10
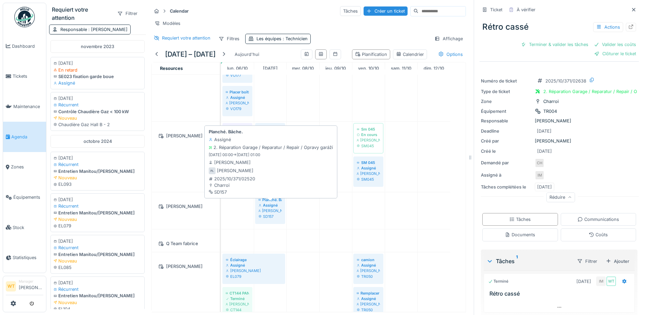
click at [268, 219] on div "SD157" at bounding box center [270, 216] width 23 height 5
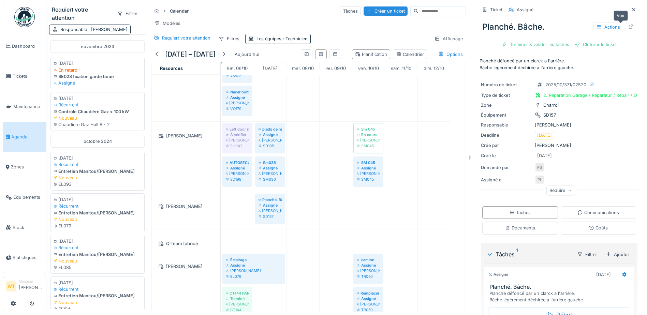
click at [628, 27] on icon at bounding box center [630, 27] width 5 height 4
click at [28, 196] on span "Équipements" at bounding box center [28, 197] width 30 height 6
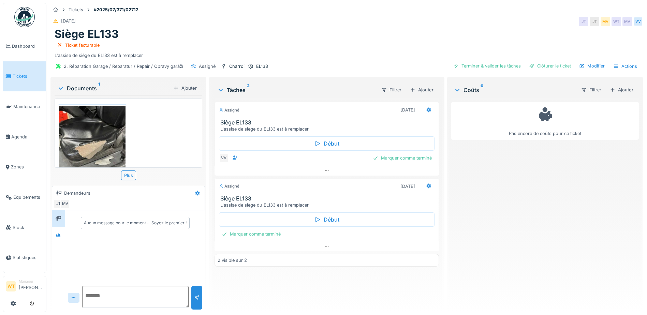
scroll to position [5, 0]
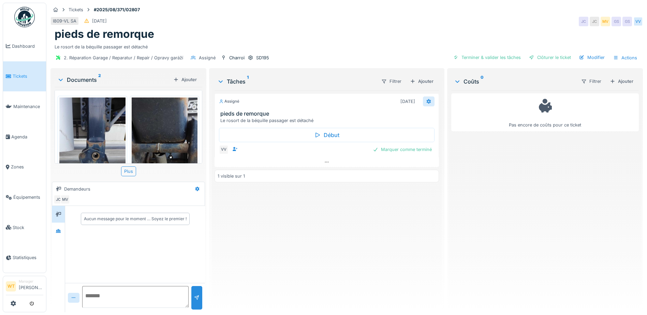
click at [426, 102] on icon at bounding box center [428, 101] width 5 height 4
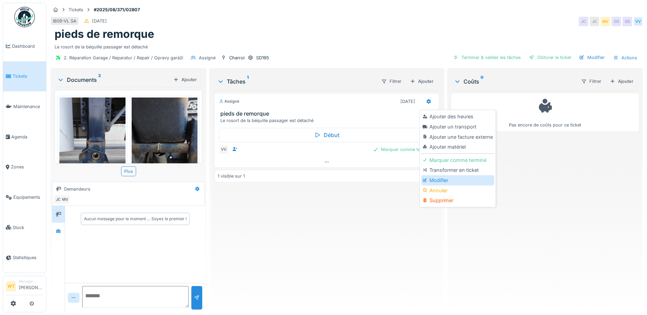
click at [440, 181] on div "Modifier" at bounding box center [457, 180] width 73 height 10
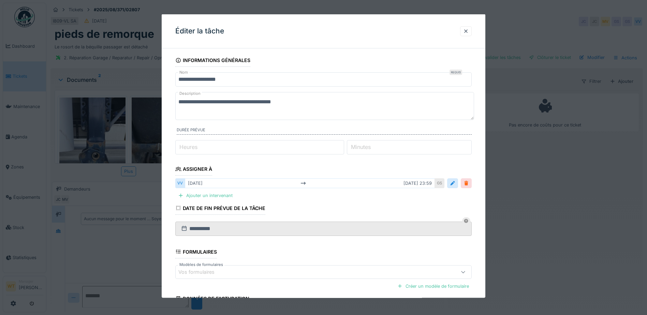
click at [468, 180] on div at bounding box center [466, 183] width 5 height 6
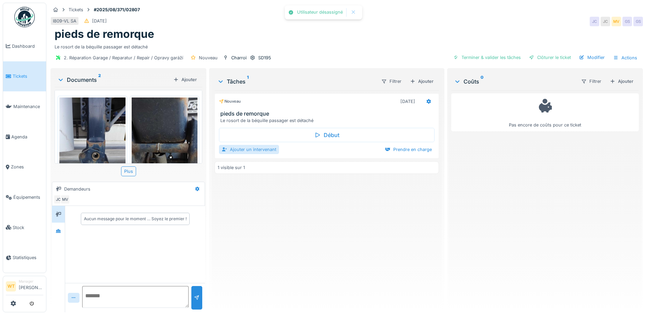
click at [245, 151] on div "Ajouter un intervenant" at bounding box center [249, 149] width 60 height 9
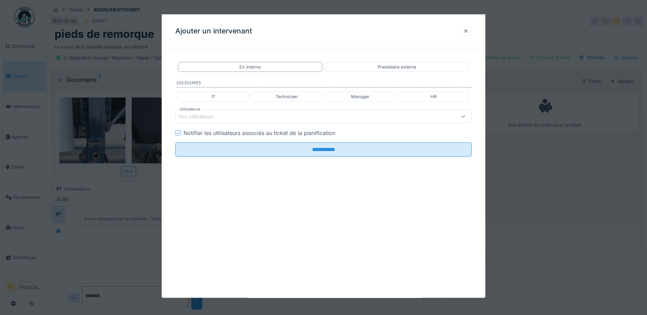
click at [264, 123] on div "Vos utilisateurs" at bounding box center [323, 117] width 296 height 14
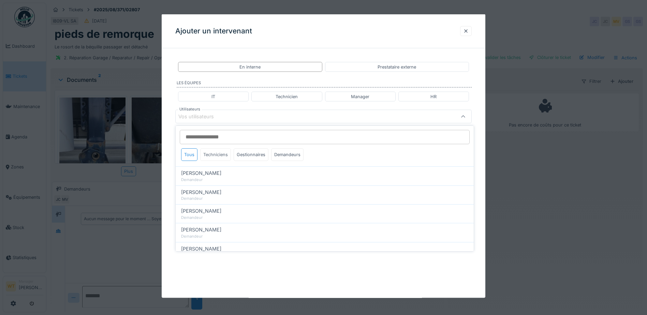
click at [217, 157] on div "Techniciens" at bounding box center [215, 154] width 31 height 13
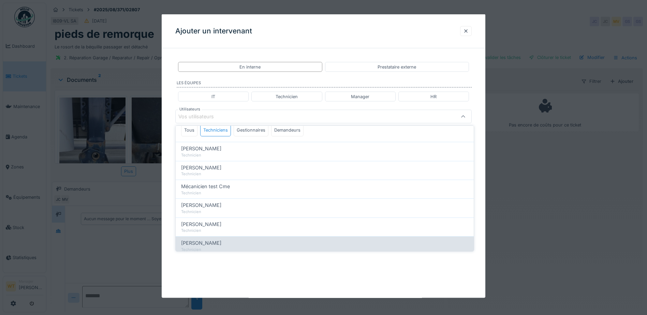
scroll to position [34, 0]
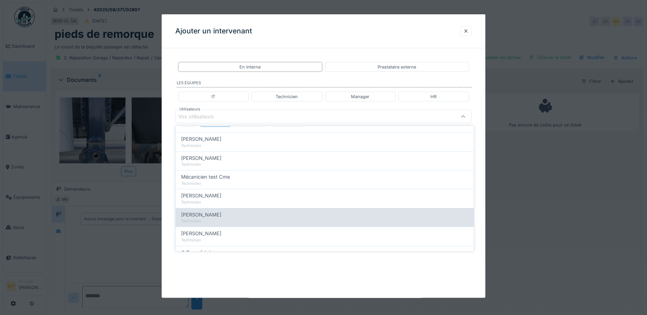
click at [225, 219] on div "Technicien" at bounding box center [324, 221] width 287 height 6
type input "*****"
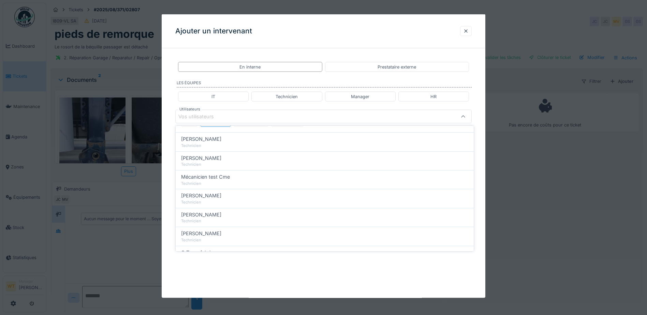
scroll to position [0, 0]
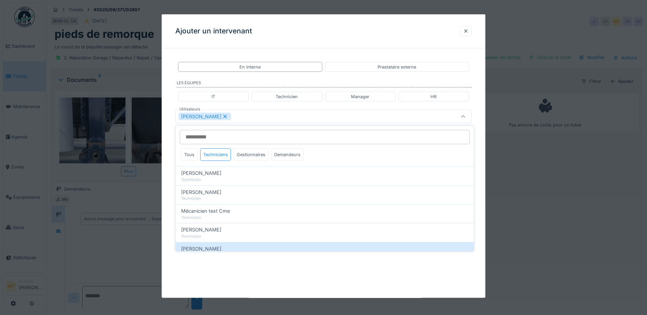
click at [291, 119] on div "[PERSON_NAME]" at bounding box center [306, 117] width 256 height 8
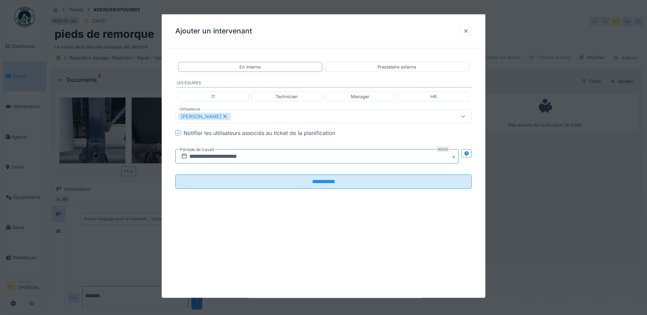
click at [235, 160] on input "**********" at bounding box center [316, 156] width 283 height 14
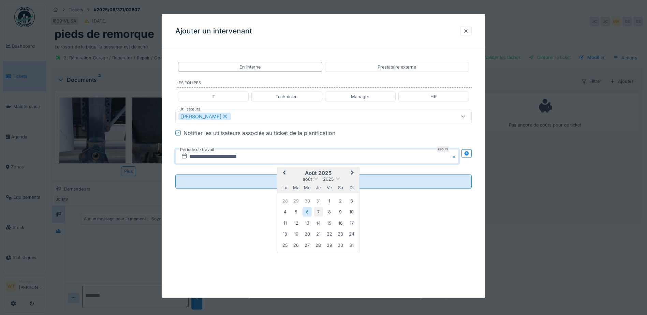
click at [317, 212] on div "7" at bounding box center [318, 211] width 9 height 9
click at [350, 174] on button "Next Month" at bounding box center [353, 173] width 11 height 11
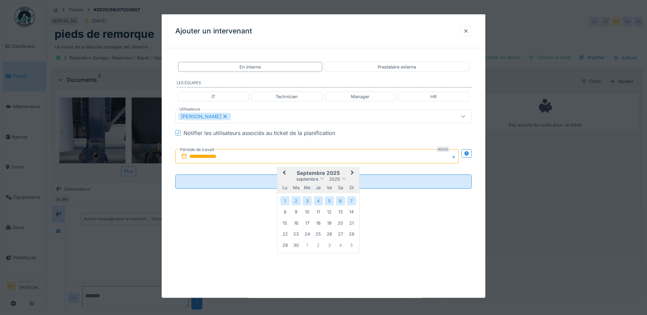
click at [350, 174] on button "Next Month" at bounding box center [353, 173] width 11 height 11
click at [288, 210] on div "6" at bounding box center [284, 212] width 9 height 10
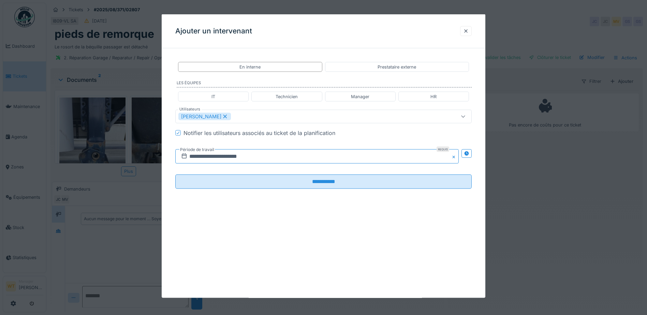
click at [335, 157] on input "**********" at bounding box center [316, 156] width 283 height 14
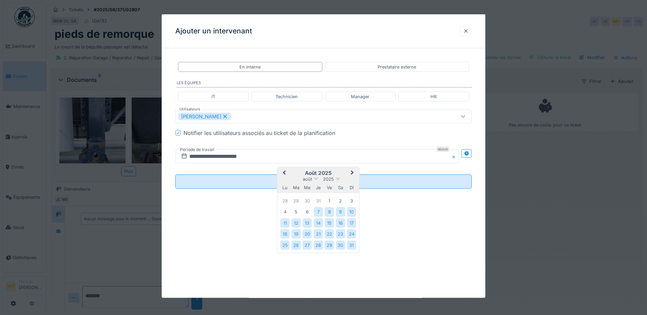
click at [352, 173] on span "Next Month" at bounding box center [352, 173] width 0 height 8
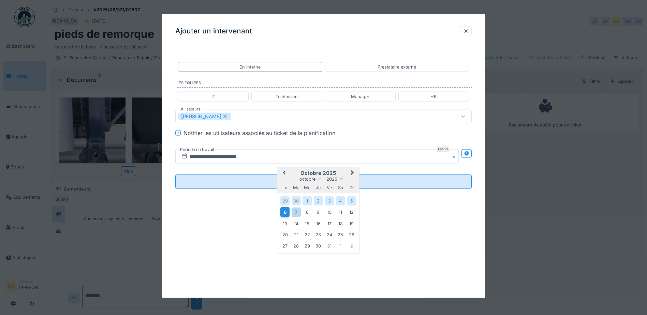
click at [286, 212] on div "6" at bounding box center [284, 212] width 9 height 10
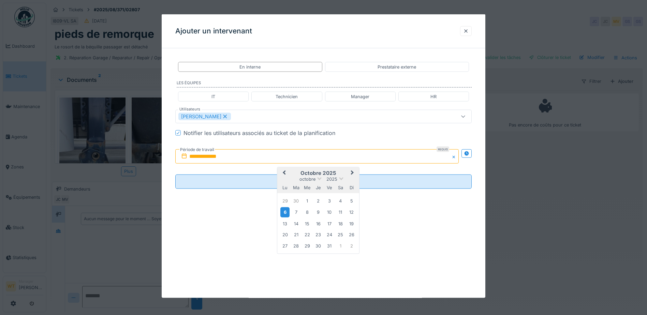
click at [285, 212] on div "6" at bounding box center [284, 212] width 9 height 10
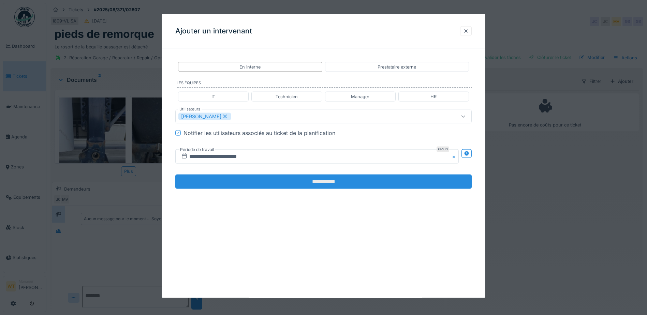
click at [281, 184] on input "**********" at bounding box center [323, 182] width 296 height 14
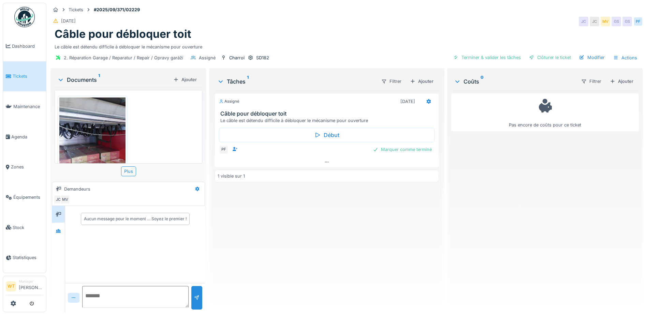
click at [109, 154] on img at bounding box center [92, 142] width 66 height 88
click at [109, 154] on div "Annuler Tickets #2025/09/371/02229 [DATE] JC JC MV GS GS PF Câble pour débloque…" at bounding box center [346, 157] width 601 height 315
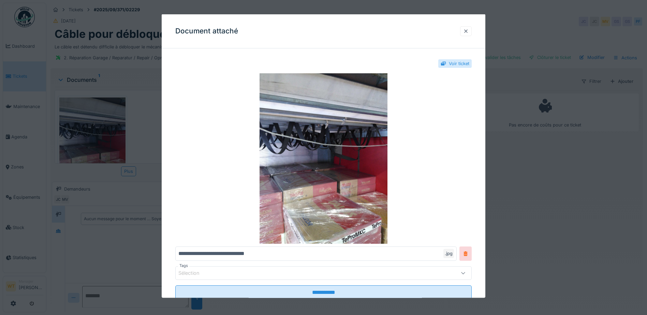
click at [469, 32] on div at bounding box center [465, 31] width 5 height 6
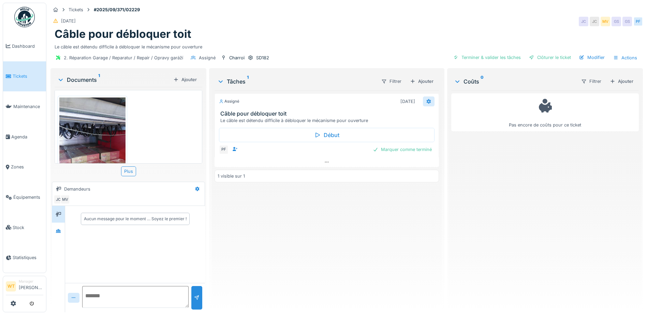
click at [426, 99] on icon at bounding box center [428, 101] width 5 height 4
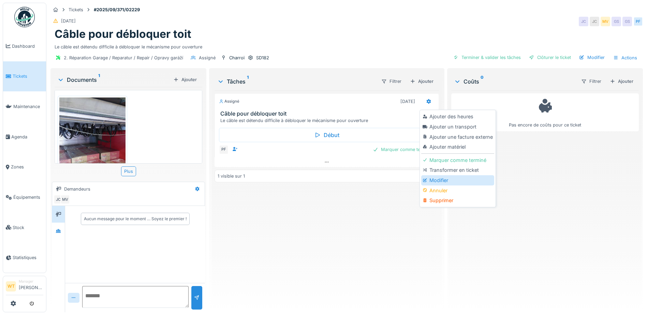
click at [440, 185] on div "Modifier" at bounding box center [457, 180] width 73 height 10
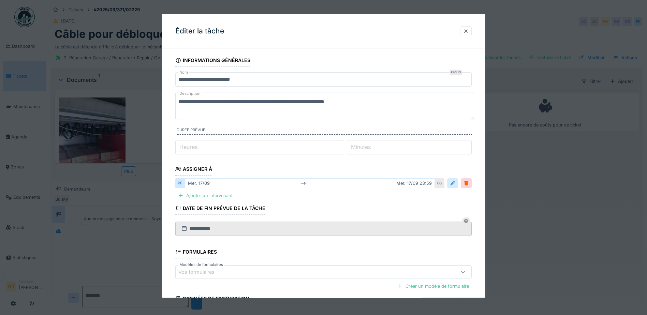
drag, startPoint x: 457, startPoint y: 183, endPoint x: 398, endPoint y: 183, distance: 59.0
click at [453, 183] on div at bounding box center [452, 183] width 5 height 6
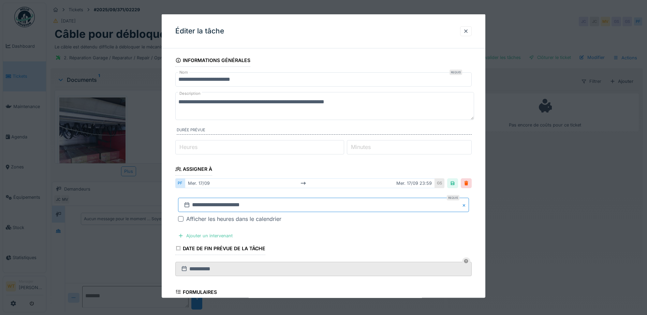
click at [300, 199] on input "**********" at bounding box center [323, 205] width 291 height 14
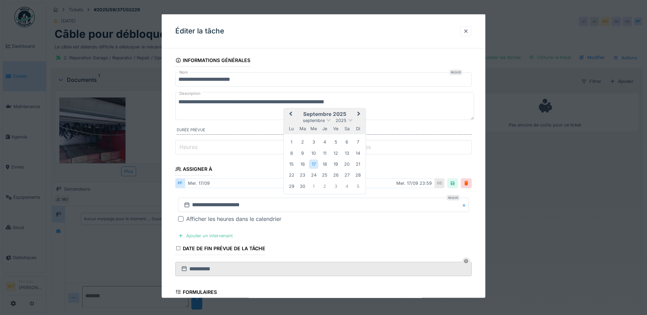
click at [359, 115] on span "Next Month" at bounding box center [359, 114] width 0 height 8
click at [304, 153] on div "7" at bounding box center [302, 152] width 9 height 9
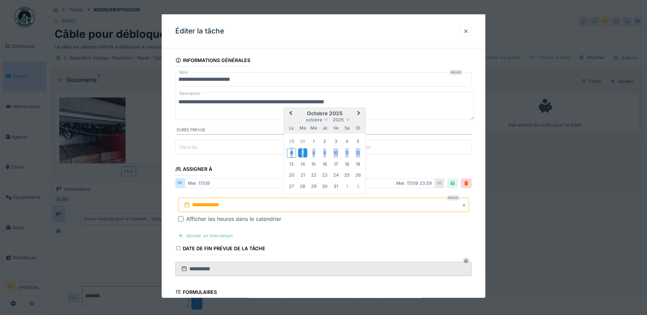
click at [304, 153] on div "7" at bounding box center [302, 152] width 9 height 9
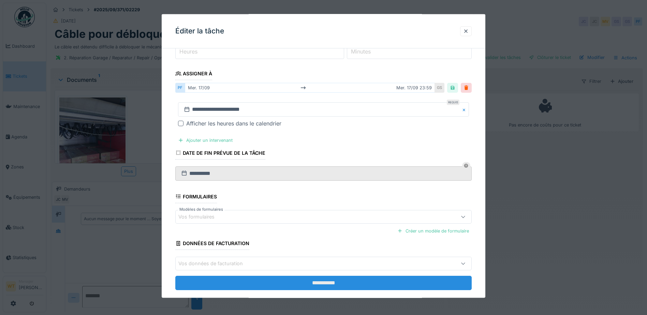
scroll to position [107, 0]
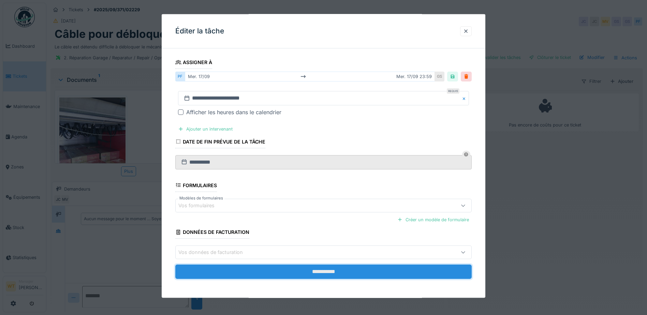
click at [276, 273] on input "**********" at bounding box center [323, 272] width 296 height 14
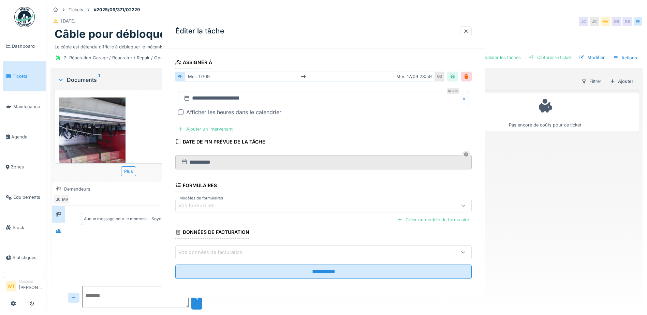
scroll to position [0, 0]
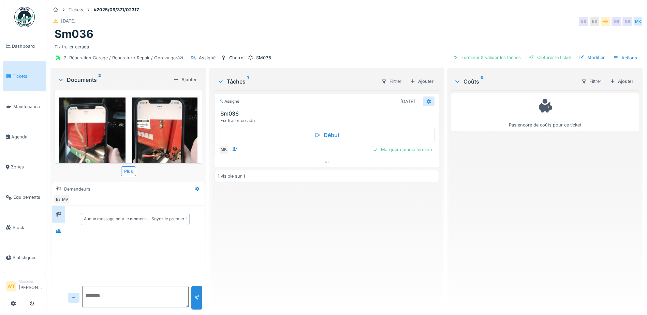
click at [423, 101] on div at bounding box center [429, 102] width 12 height 10
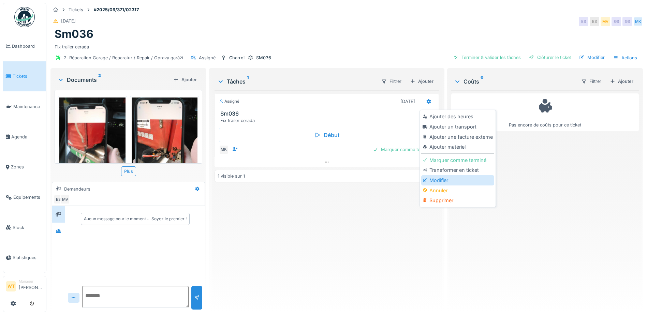
click at [444, 183] on div "Modifier" at bounding box center [457, 180] width 73 height 10
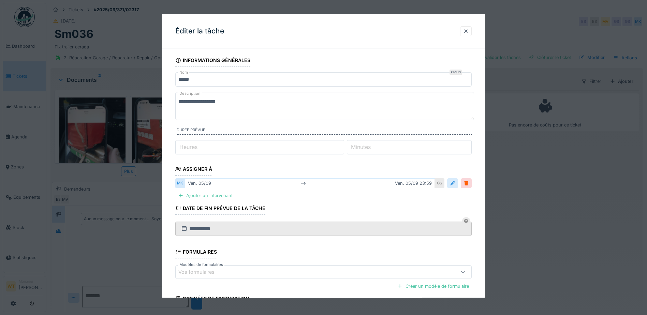
click at [451, 186] on div at bounding box center [452, 183] width 11 height 10
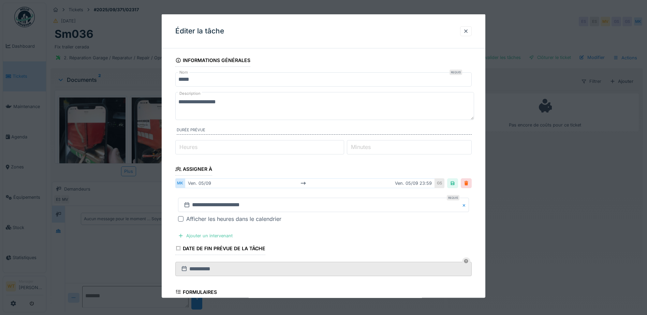
click at [469, 183] on div at bounding box center [466, 183] width 5 height 6
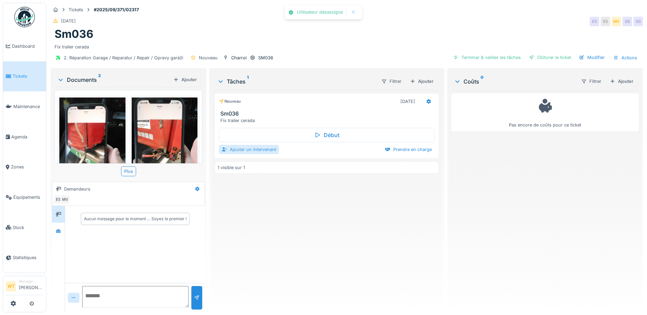
click at [255, 147] on div "Ajouter un intervenant" at bounding box center [249, 149] width 60 height 9
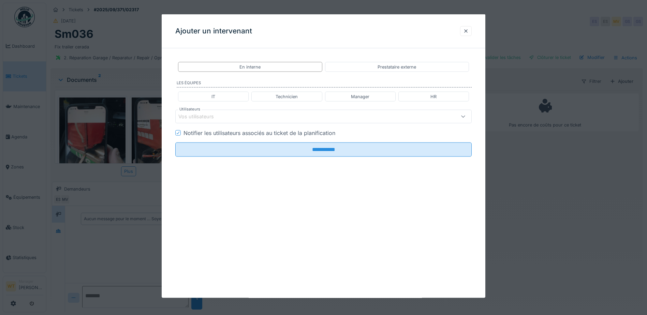
click at [258, 121] on div "Vos utilisateurs" at bounding box center [323, 117] width 296 height 14
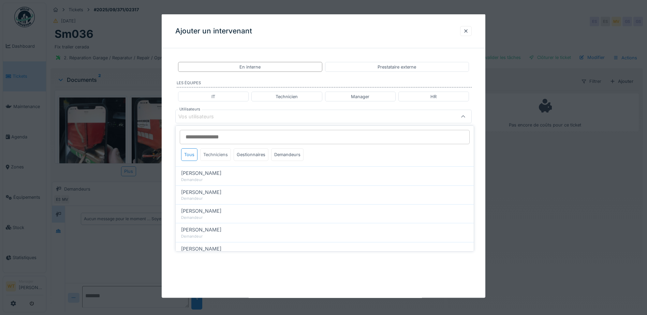
click at [217, 155] on div "Techniciens" at bounding box center [215, 154] width 31 height 13
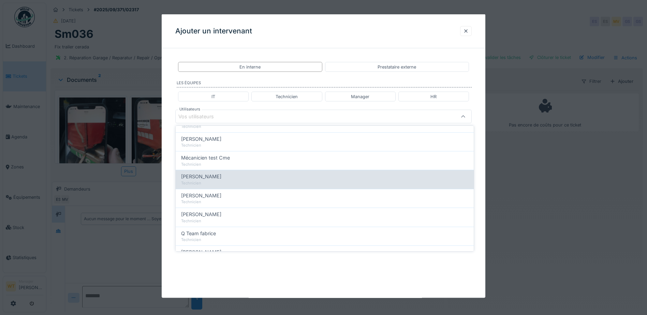
scroll to position [68, 0]
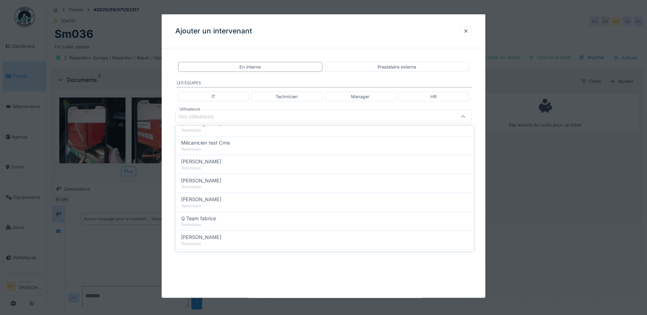
click at [220, 185] on div "Technicien" at bounding box center [324, 187] width 287 height 6
type input "*****"
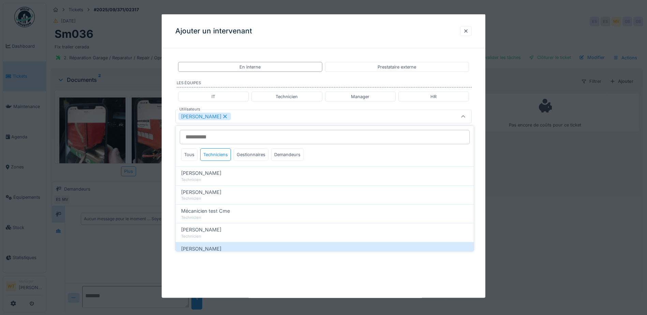
click at [278, 119] on div "[PERSON_NAME]" at bounding box center [306, 117] width 256 height 8
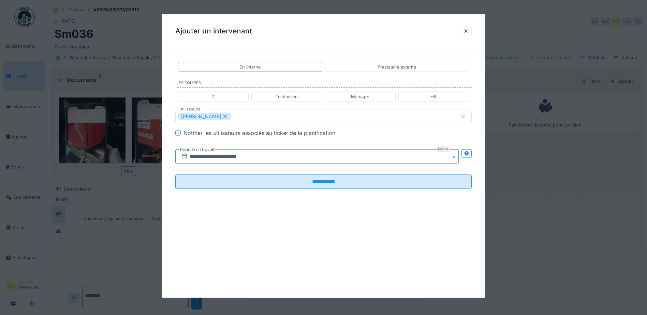
click at [253, 154] on input "**********" at bounding box center [316, 156] width 283 height 14
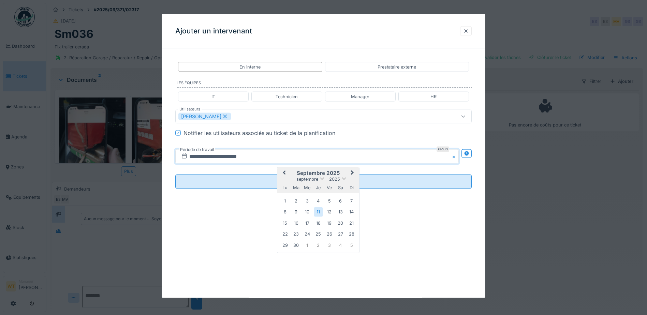
click at [352, 173] on span "Next Month" at bounding box center [352, 173] width 0 height 8
click at [286, 211] on div "6" at bounding box center [284, 212] width 9 height 10
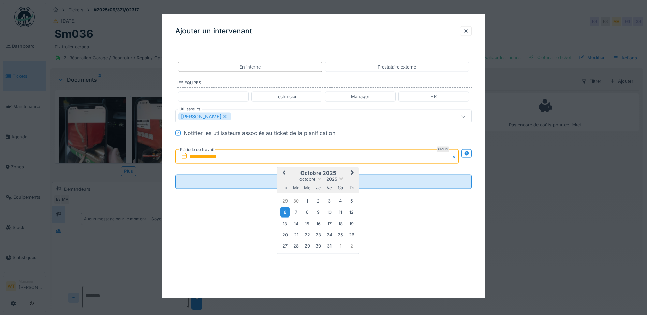
click at [286, 211] on div "6" at bounding box center [284, 212] width 9 height 10
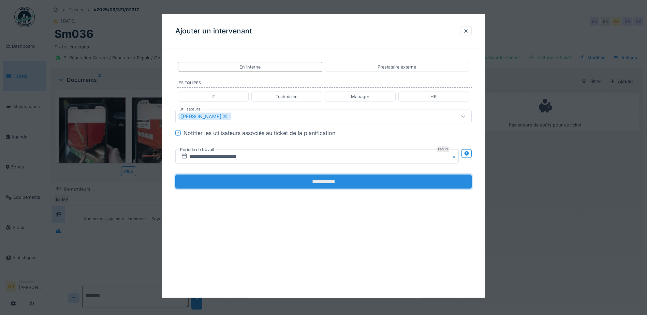
click at [294, 180] on input "**********" at bounding box center [323, 182] width 296 height 14
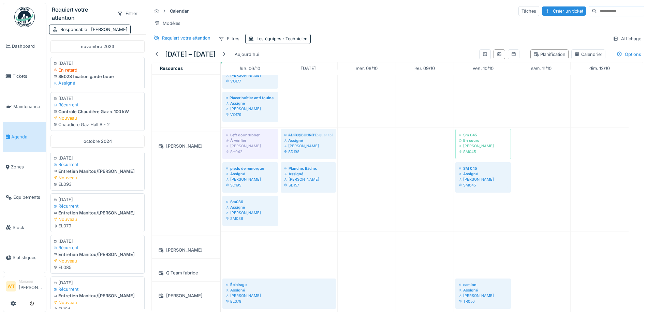
scroll to position [205, 0]
drag, startPoint x: 313, startPoint y: 180, endPoint x: 263, endPoint y: 200, distance: 54.0
click at [263, 200] on tbody "Installer un distributeur à papier dans le container du hall A (container du ba…" at bounding box center [425, 205] width 408 height 671
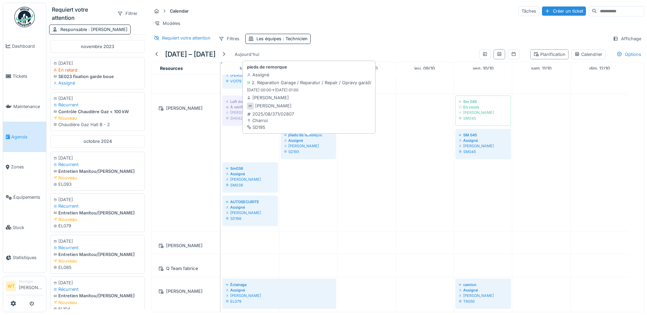
drag, startPoint x: 254, startPoint y: 156, endPoint x: 298, endPoint y: 160, distance: 44.5
click at [221, 160] on div "Left door rubber À vérifier [PERSON_NAME] SH042 Câble pour débloquer toit Assig…" at bounding box center [221, 162] width 0 height 137
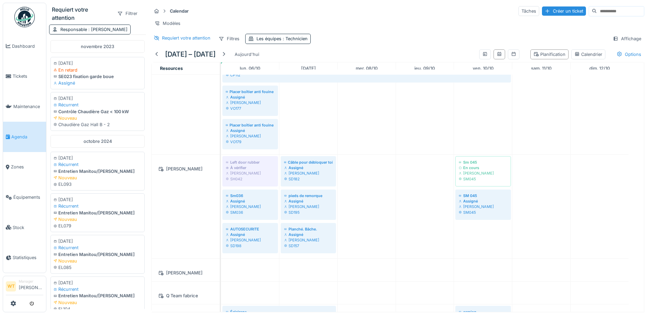
scroll to position [0, 0]
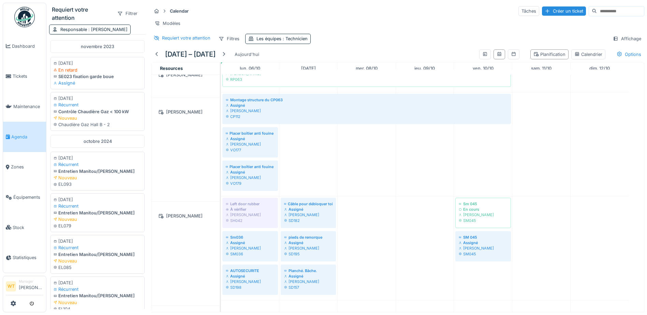
scroll to position [102, 0]
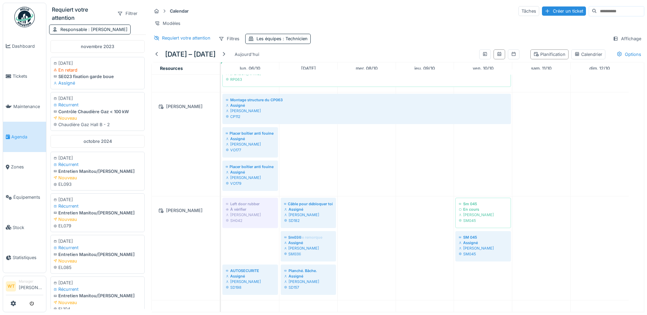
drag, startPoint x: 259, startPoint y: 247, endPoint x: 317, endPoint y: 233, distance: 60.1
click at [221, 233] on div "Left door rubber À vérifier [PERSON_NAME] SH042 Câble pour débloquer toit Assig…" at bounding box center [221, 248] width 0 height 104
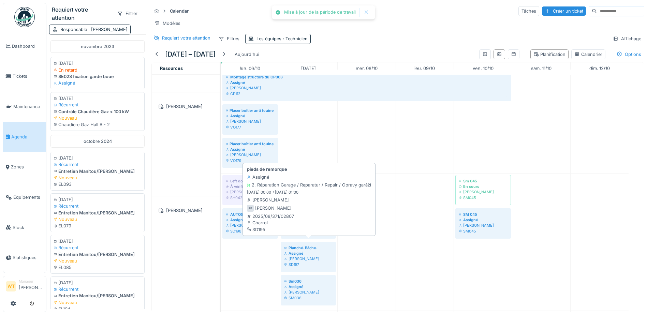
scroll to position [0, 0]
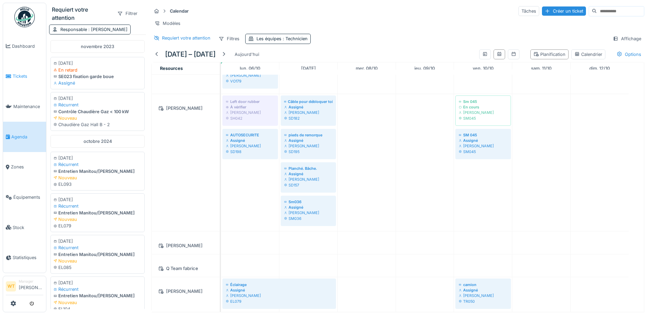
click at [22, 79] on link "Tickets" at bounding box center [24, 76] width 43 height 30
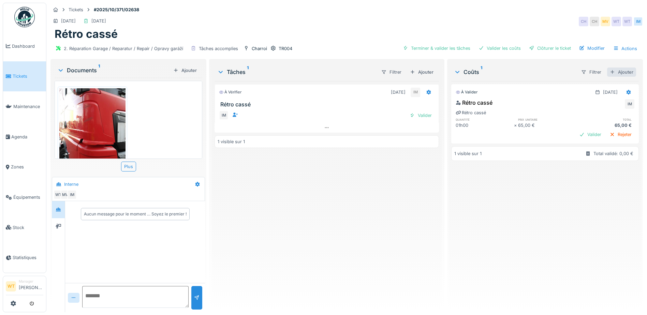
click at [615, 73] on div "Ajouter" at bounding box center [621, 72] width 29 height 9
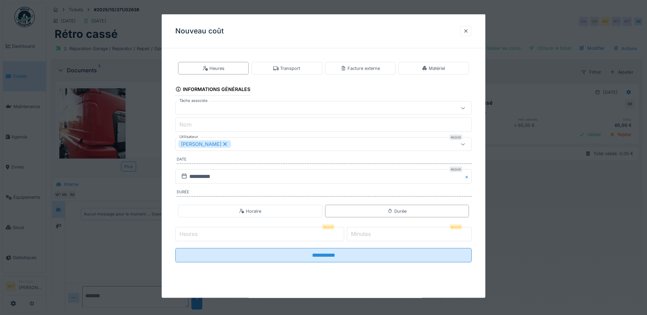
drag, startPoint x: 351, startPoint y: 69, endPoint x: 317, endPoint y: 91, distance: 41.3
click at [351, 69] on div "Facture externe" at bounding box center [360, 68] width 39 height 6
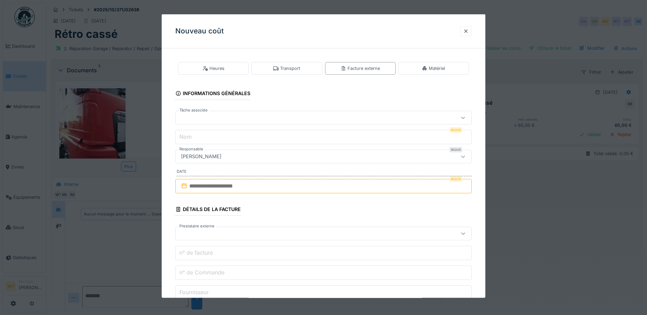
click at [286, 123] on div at bounding box center [323, 118] width 296 height 14
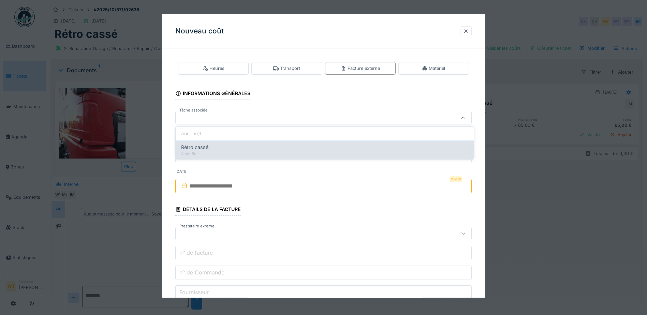
click at [283, 151] on div "À vérifier" at bounding box center [324, 154] width 287 height 6
type input "******"
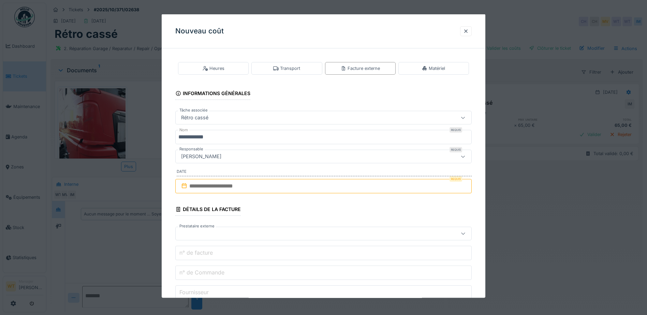
click at [297, 131] on input "**********" at bounding box center [323, 137] width 296 height 14
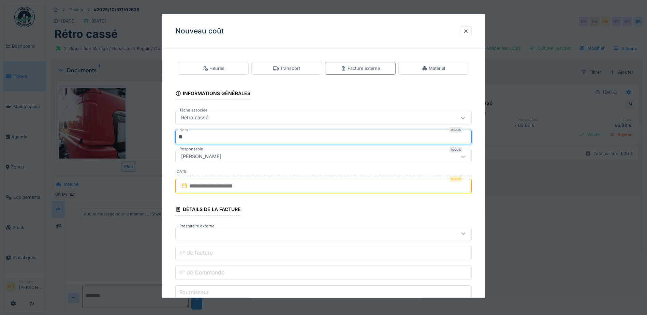
type input "*"
type input "*****"
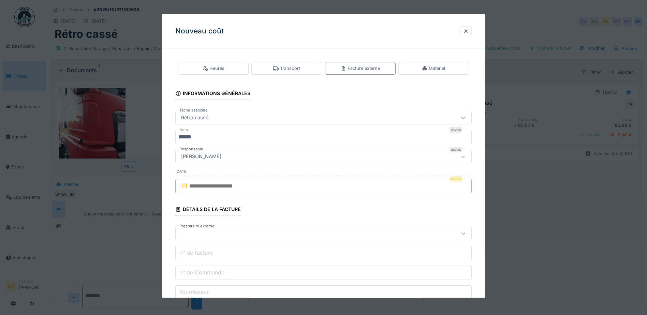
click at [231, 185] on input "text" at bounding box center [323, 186] width 296 height 14
click at [326, 230] on div "2" at bounding box center [324, 230] width 9 height 9
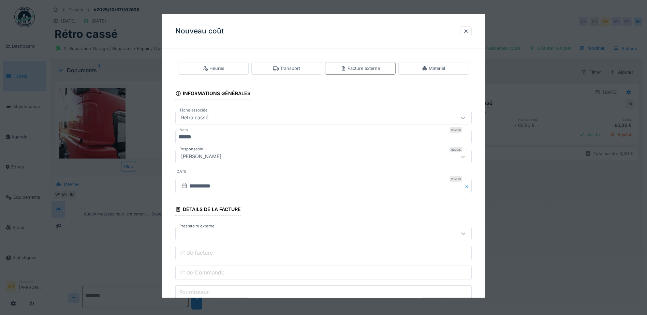
click at [237, 232] on div at bounding box center [306, 234] width 256 height 8
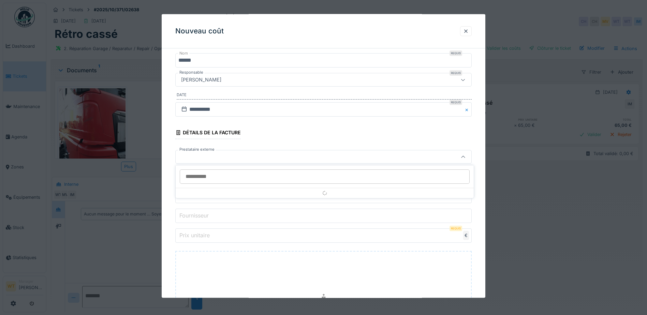
scroll to position [77, 0]
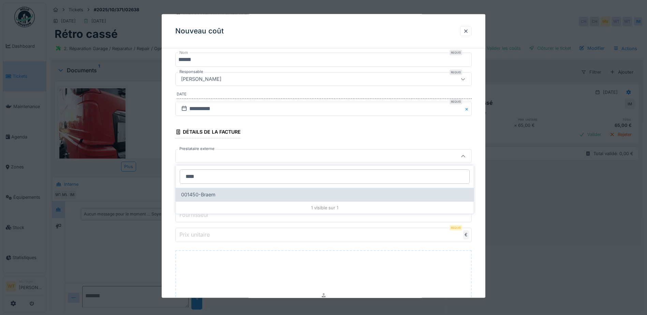
type input "****"
click at [219, 190] on div "001450-Braem" at bounding box center [325, 195] width 298 height 14
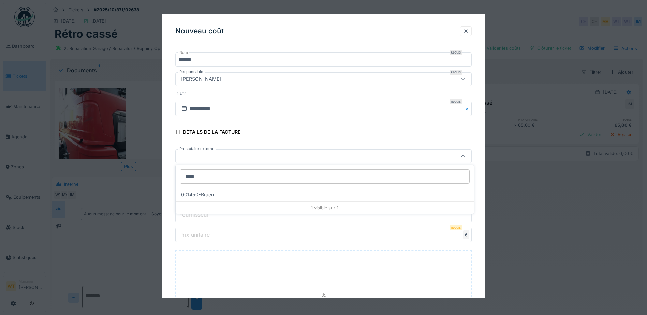
type input "*****"
click at [238, 196] on input "n° de Commande" at bounding box center [323, 195] width 296 height 14
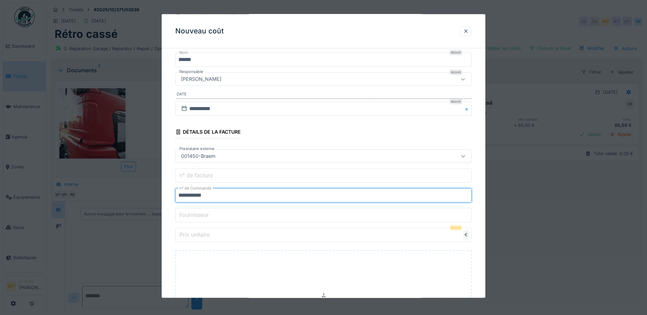
click at [185, 195] on input "**********" at bounding box center [323, 195] width 296 height 14
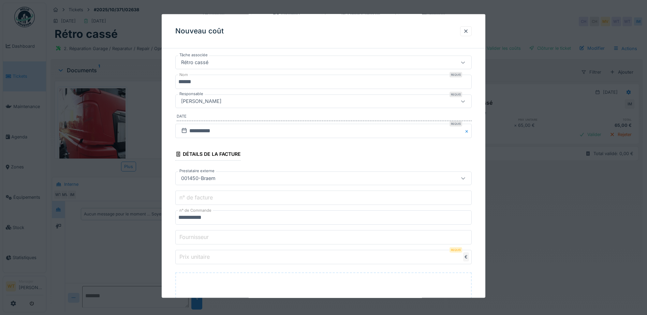
scroll to position [43, 0]
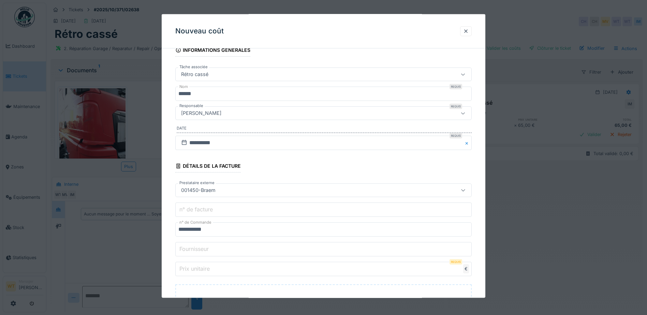
click at [230, 223] on input "**********" at bounding box center [323, 229] width 296 height 14
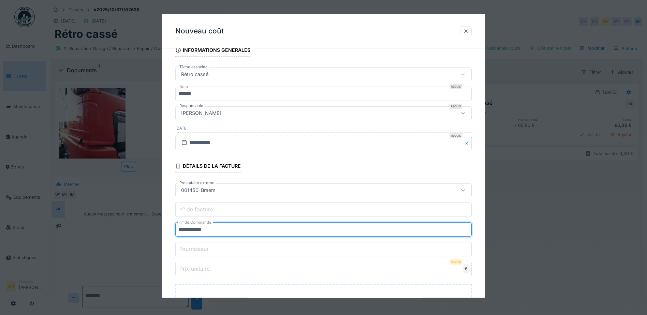
click at [205, 230] on input "**********" at bounding box center [323, 229] width 296 height 14
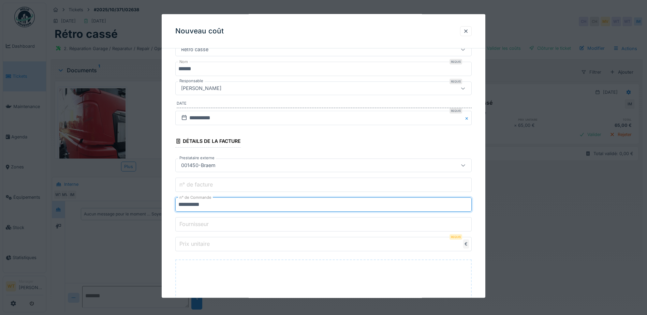
scroll to position [112, 0]
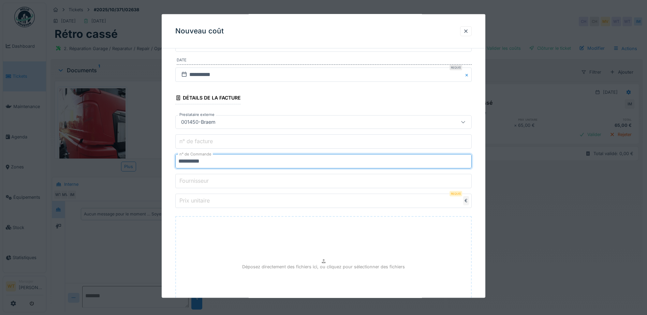
type input "**********"
click at [235, 198] on input "Prix unitaire" at bounding box center [323, 201] width 296 height 14
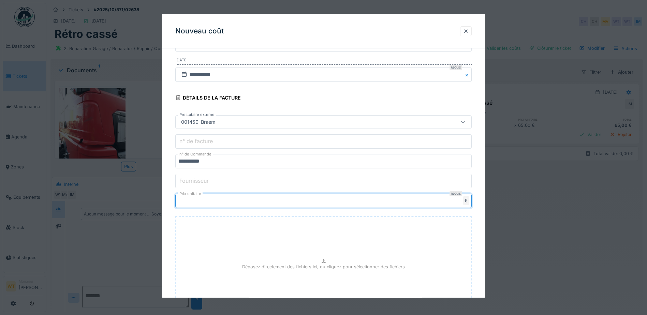
type input "***"
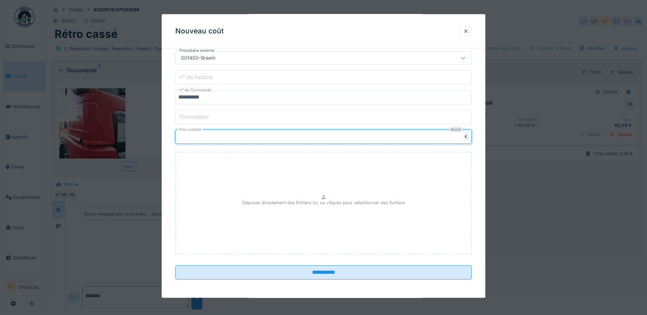
scroll to position [176, 0]
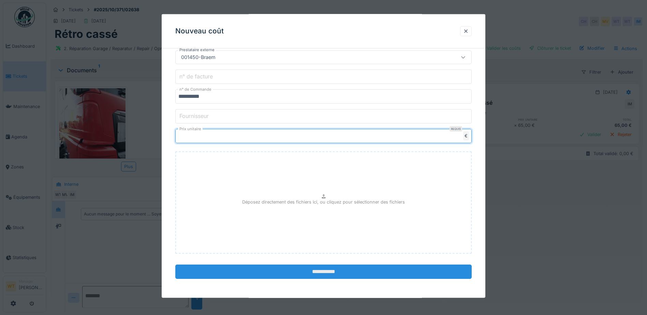
type input "******"
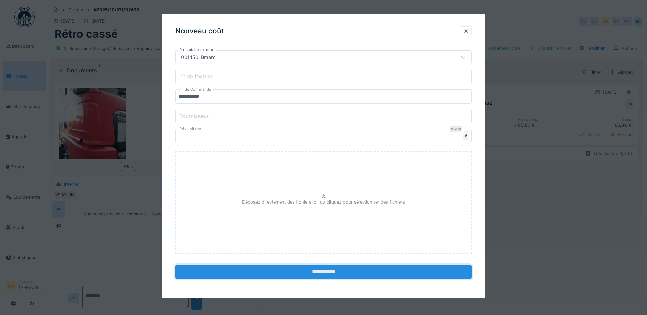
click at [292, 278] on input "**********" at bounding box center [323, 272] width 296 height 14
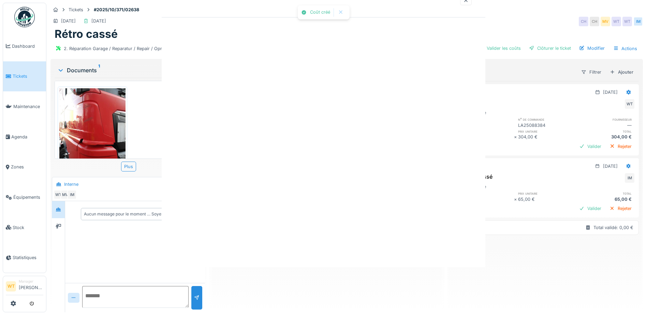
scroll to position [0, 0]
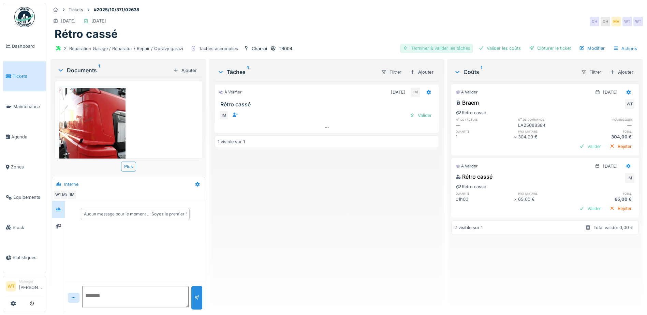
drag, startPoint x: 430, startPoint y: 47, endPoint x: 487, endPoint y: 47, distance: 57.3
click at [431, 47] on div "Terminer & valider les tâches" at bounding box center [436, 48] width 73 height 9
click at [488, 47] on div "Valider les coûts" at bounding box center [500, 48] width 48 height 9
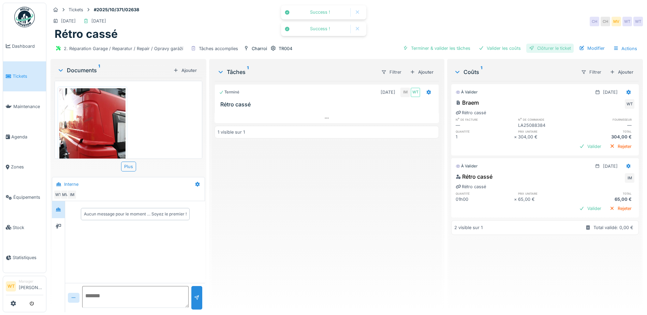
click at [534, 50] on div "Clôturer le ticket" at bounding box center [549, 48] width 47 height 9
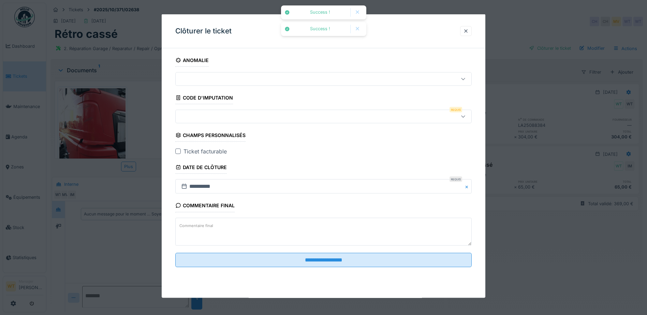
click at [238, 119] on div at bounding box center [306, 117] width 256 height 8
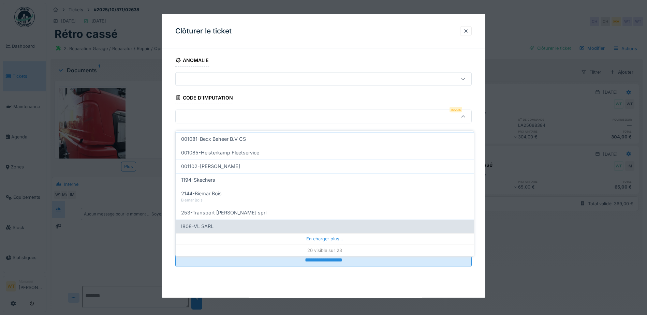
scroll to position [5, 0]
drag, startPoint x: 301, startPoint y: 238, endPoint x: 298, endPoint y: 238, distance: 3.5
click at [301, 238] on div "En charger plus…" at bounding box center [325, 238] width 298 height 11
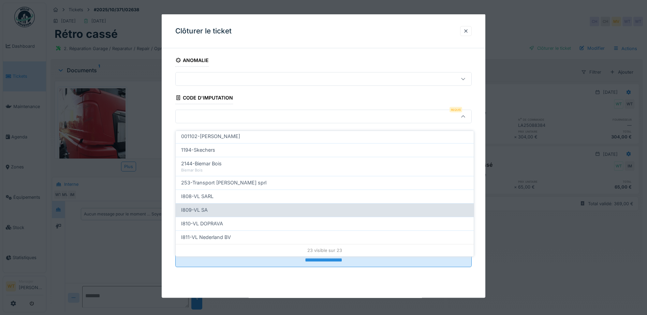
click at [219, 206] on div "I809-VL SA" at bounding box center [324, 210] width 287 height 8
type input "***"
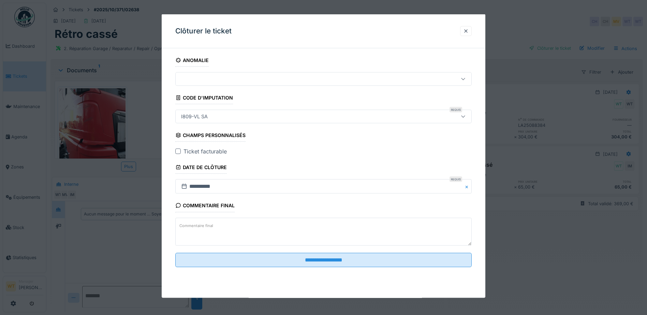
click at [177, 151] on div at bounding box center [177, 151] width 5 height 5
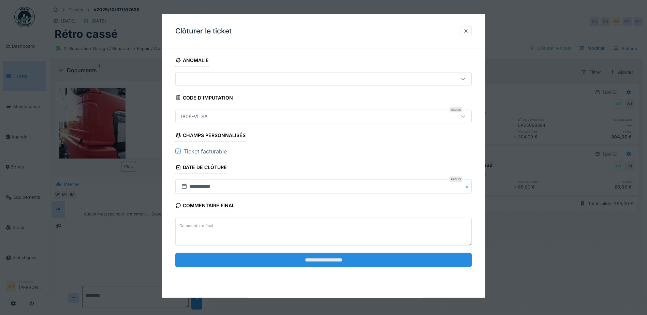
drag, startPoint x: 303, startPoint y: 263, endPoint x: 303, endPoint y: 257, distance: 6.5
click at [304, 263] on input "**********" at bounding box center [323, 260] width 296 height 14
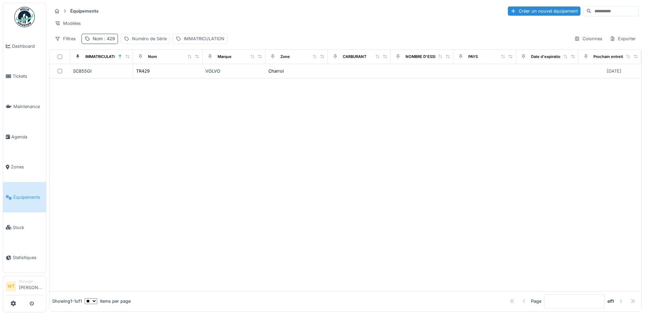
click at [108, 41] on span ": 429" at bounding box center [109, 38] width 12 height 5
drag, startPoint x: 158, startPoint y: 78, endPoint x: 147, endPoint y: 77, distance: 10.7
click at [147, 78] on icon at bounding box center [144, 76] width 5 height 4
click at [147, 77] on input "Nom" at bounding box center [119, 77] width 68 height 14
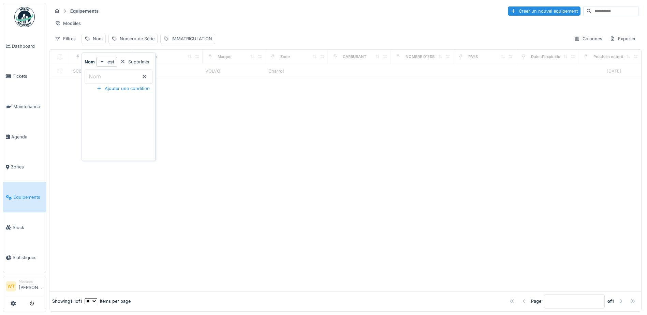
scroll to position [4, 0]
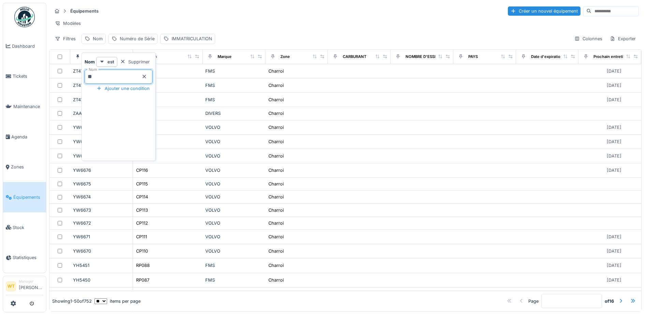
type input "**"
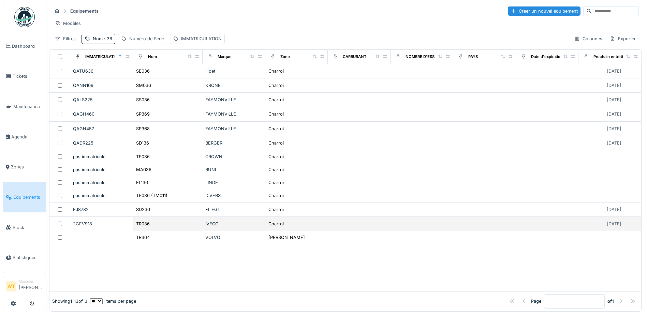
click at [152, 224] on div "TR036" at bounding box center [168, 223] width 64 height 7
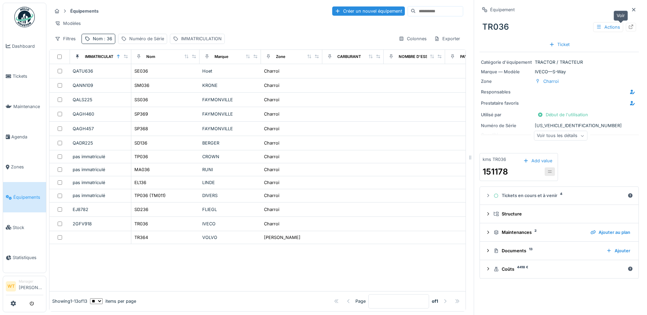
click at [626, 24] on div at bounding box center [631, 27] width 10 height 9
click at [628, 25] on icon at bounding box center [630, 27] width 5 height 4
click at [103, 41] on span ": 36" at bounding box center [108, 38] width 10 height 5
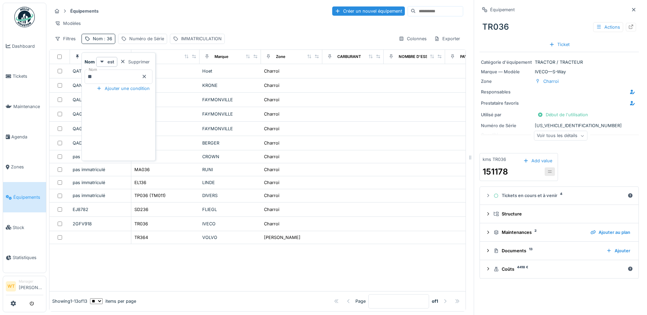
click at [146, 75] on icon at bounding box center [144, 76] width 3 height 3
click at [132, 71] on input "Nom" at bounding box center [119, 77] width 68 height 14
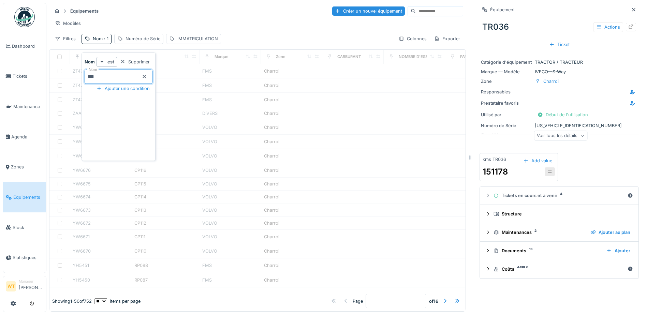
type input "***"
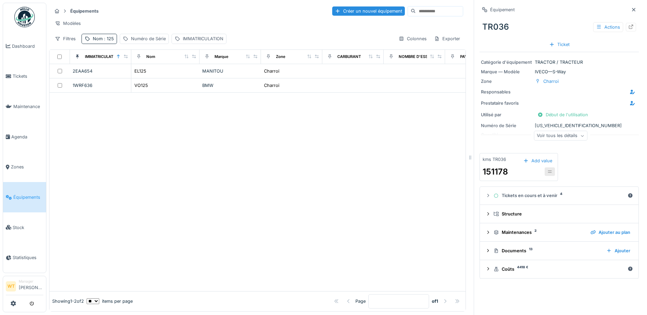
click at [189, 24] on div "Modèles" at bounding box center [257, 23] width 411 height 10
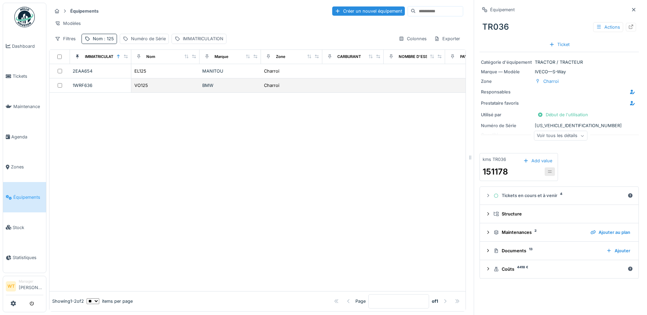
click at [155, 89] on div "VO125" at bounding box center [165, 85] width 63 height 7
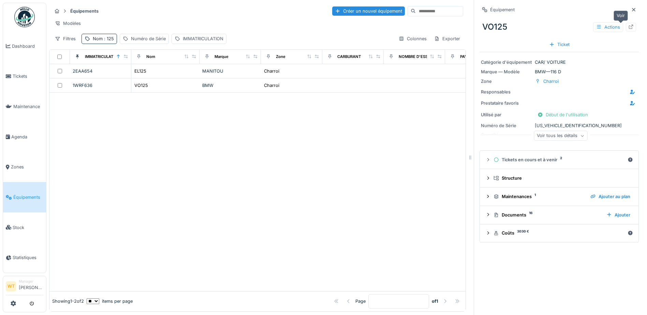
click at [629, 25] on icon at bounding box center [631, 27] width 4 height 4
click at [22, 135] on span "Agenda" at bounding box center [27, 137] width 32 height 6
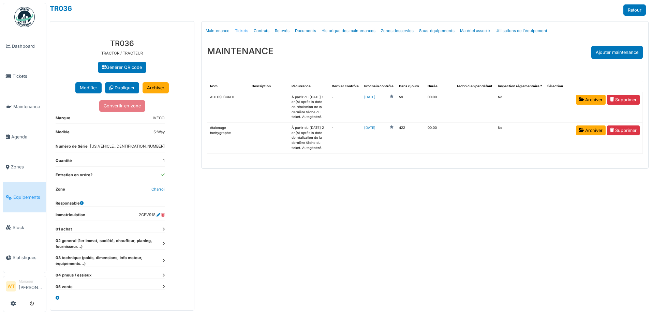
drag, startPoint x: 0, startPoint y: 0, endPoint x: 242, endPoint y: 32, distance: 243.6
click at [242, 32] on link "Tickets" at bounding box center [241, 31] width 19 height 16
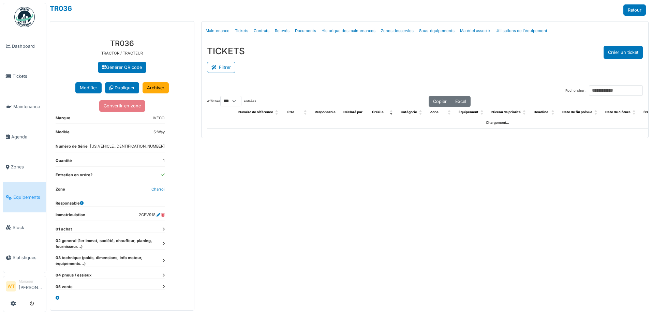
select select "***"
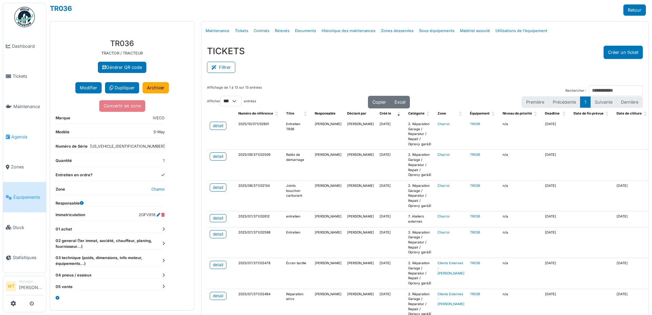
click at [22, 139] on link "Agenda" at bounding box center [24, 137] width 43 height 30
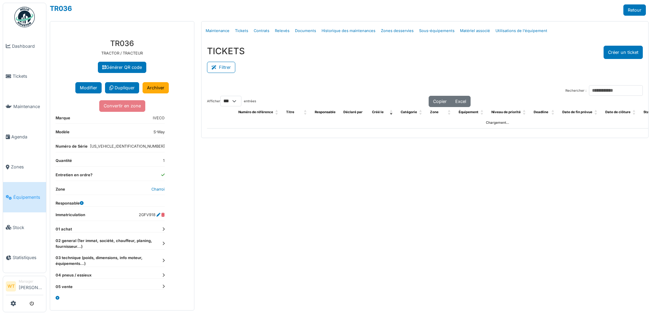
select select "***"
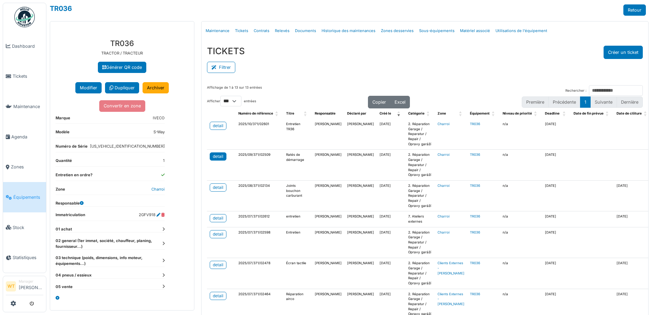
click at [217, 156] on div "detail" at bounding box center [218, 157] width 11 height 6
click at [220, 128] on div "detail" at bounding box center [218, 126] width 11 height 6
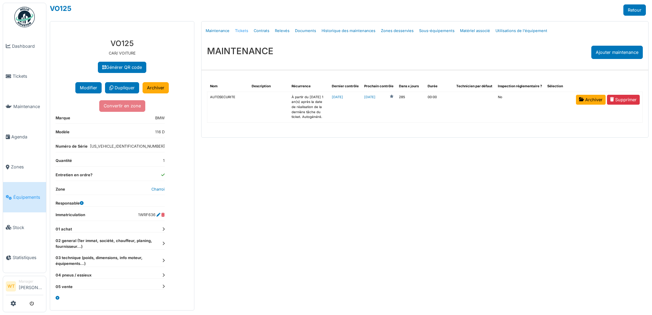
click at [245, 29] on link "Tickets" at bounding box center [241, 31] width 19 height 16
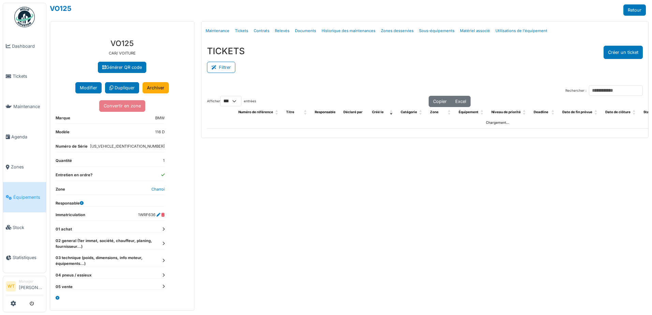
select select "***"
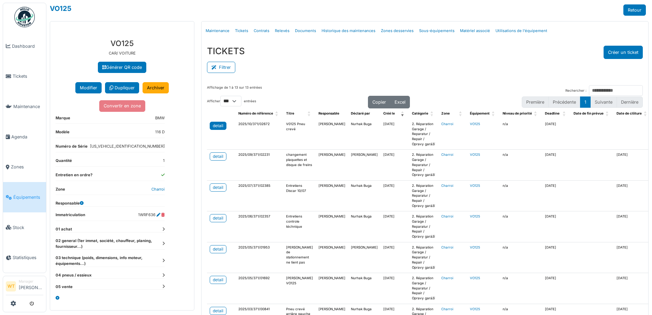
click at [223, 124] on link "detail" at bounding box center [218, 126] width 17 height 8
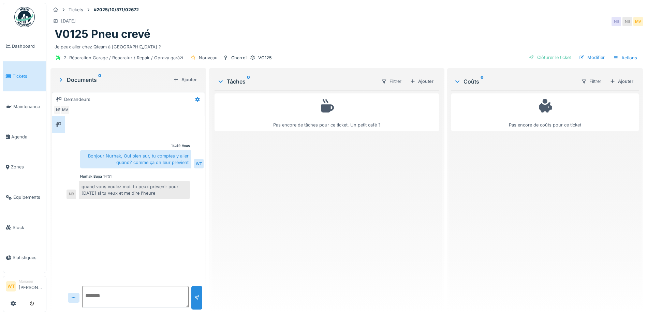
click at [112, 293] on textarea at bounding box center [135, 297] width 106 height 22
click at [106, 296] on textarea at bounding box center [135, 297] width 106 height 22
type textarea "**********"
click at [196, 297] on div at bounding box center [196, 298] width 5 height 6
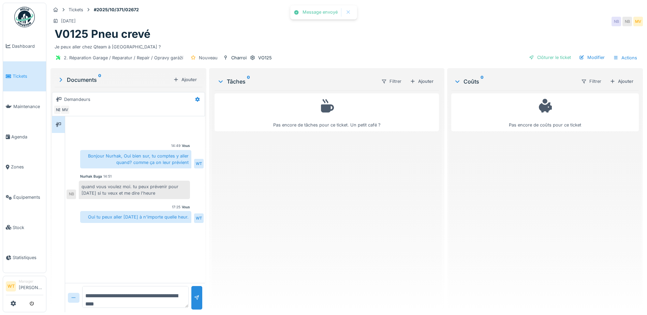
click at [109, 297] on textarea "**********" at bounding box center [135, 297] width 106 height 22
type textarea "*****"
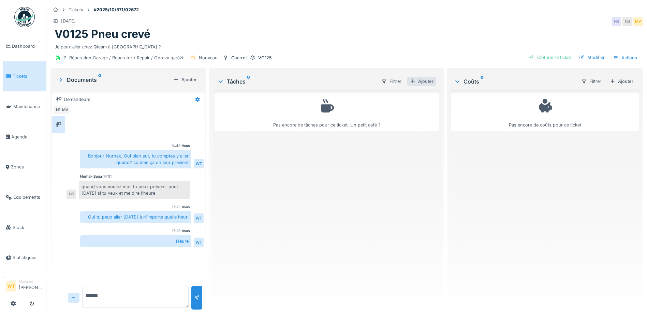
click at [414, 79] on div "Ajouter" at bounding box center [421, 81] width 29 height 9
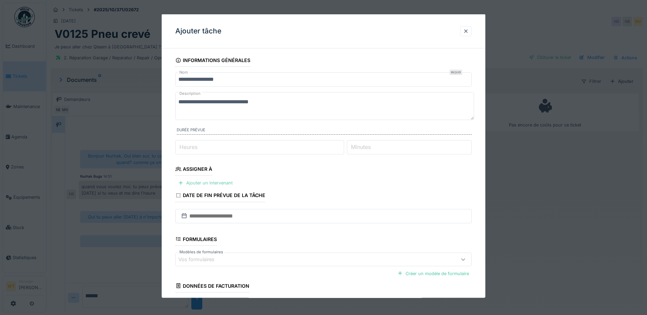
click at [211, 183] on div "Ajouter un intervenant" at bounding box center [205, 182] width 60 height 9
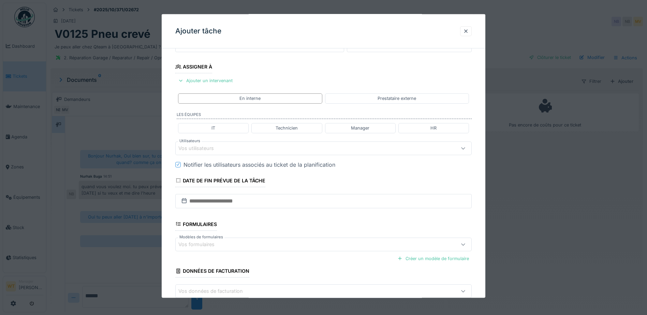
click at [263, 146] on div "Vos utilisateurs" at bounding box center [306, 148] width 256 height 8
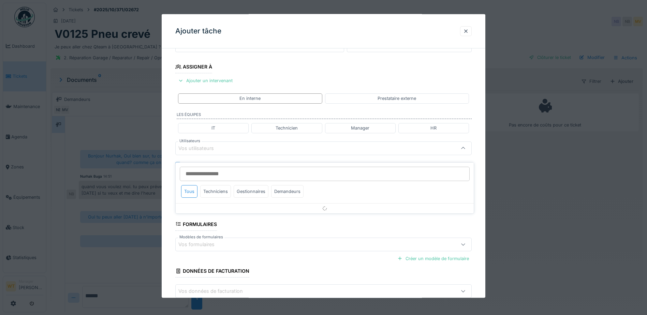
scroll to position [94, 0]
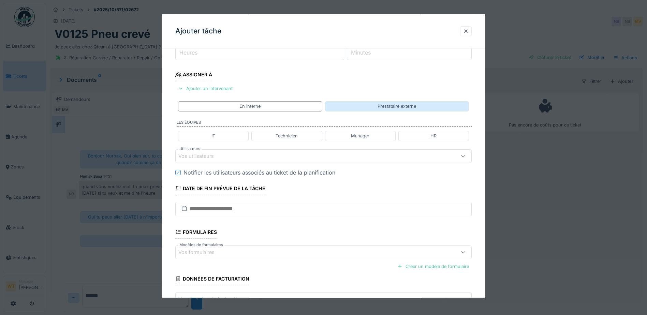
click at [365, 108] on div "Prestataire externe" at bounding box center [397, 106] width 144 height 10
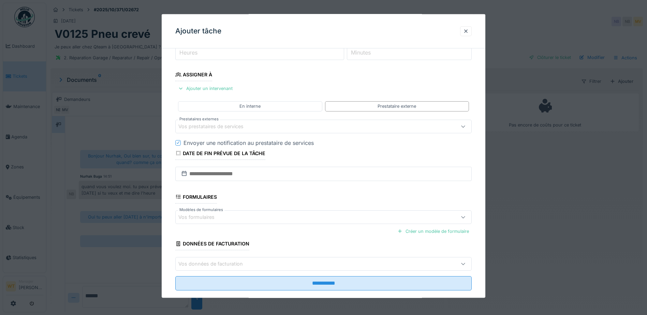
click at [221, 127] on div "Vos prestataires de services" at bounding box center [215, 126] width 75 height 8
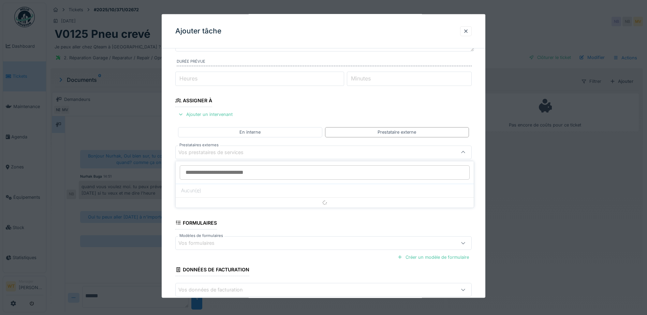
scroll to position [65, 0]
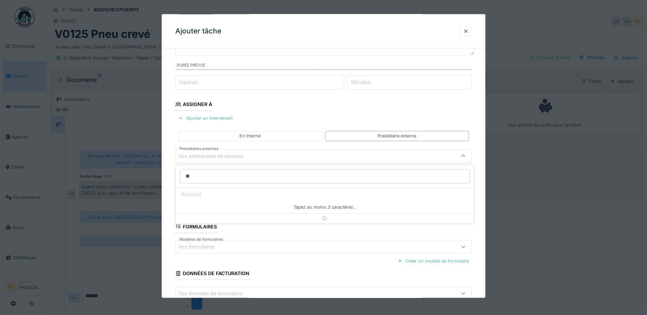
type input "*"
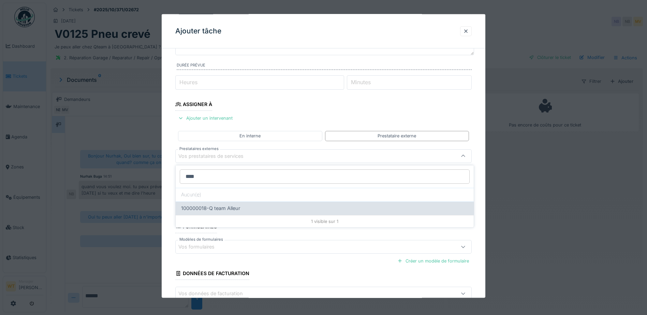
scroll to position [5, 0]
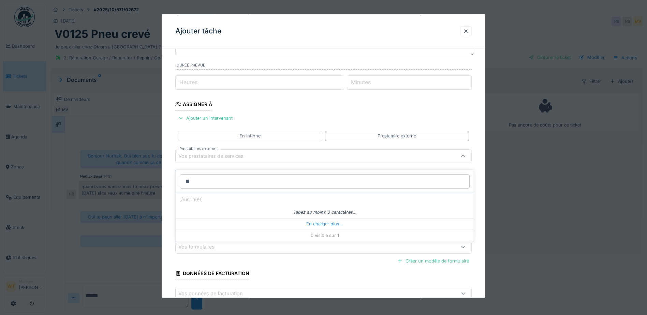
type input "*"
type input "****"
click at [469, 33] on div at bounding box center [465, 31] width 5 height 6
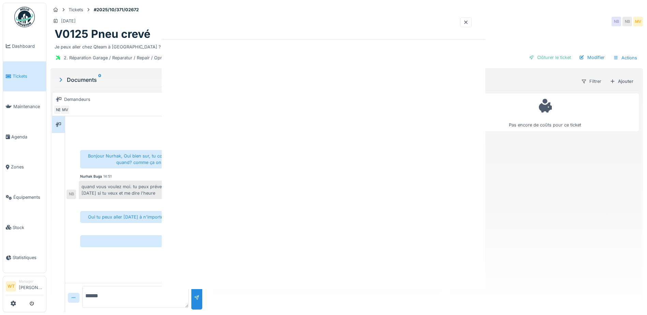
scroll to position [0, 0]
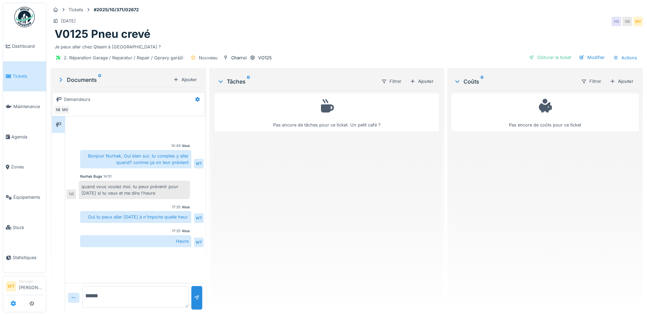
click at [12, 305] on icon at bounding box center [13, 303] width 5 height 5
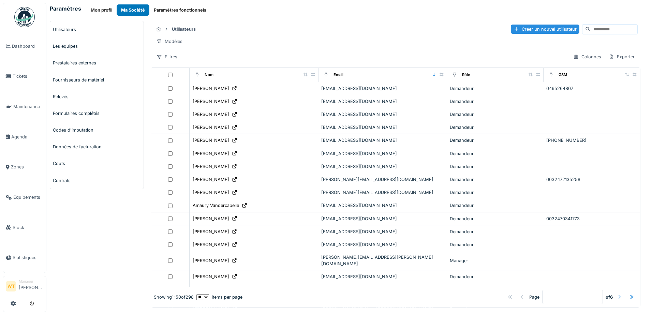
click at [83, 65] on link "Prestataires externes" at bounding box center [96, 63] width 93 height 17
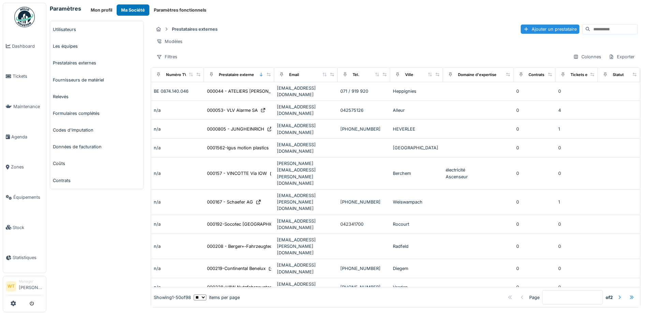
click at [591, 28] on input at bounding box center [614, 30] width 47 height 10
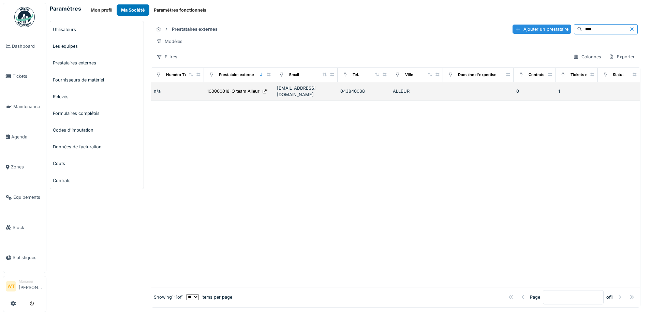
type input "****"
click at [353, 94] on div "043840038" at bounding box center [363, 91] width 47 height 6
click at [245, 93] on div "100000018-Q team Alleur" at bounding box center [233, 91] width 53 height 6
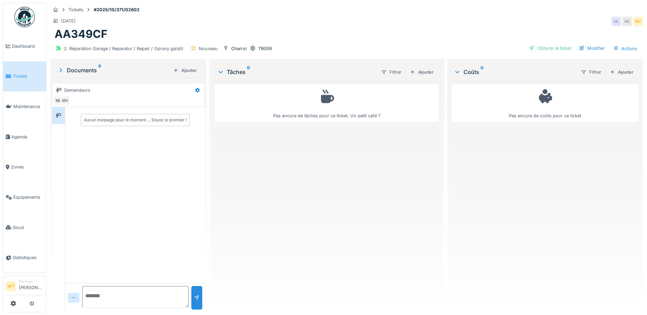
click at [117, 298] on textarea at bounding box center [135, 297] width 106 height 22
type textarea "****"
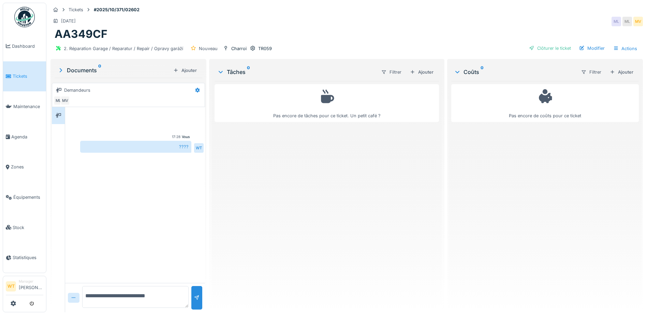
type textarea "**********"
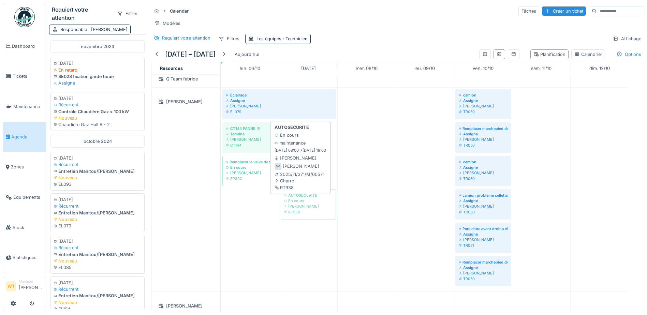
drag, startPoint x: 259, startPoint y: 200, endPoint x: 302, endPoint y: 195, distance: 43.3
click at [221, 195] on div "Éclairage Assigné Sergej Mandzjuk EL079 camion Assigné Sergej Mandzjuk TR050 CT…" at bounding box center [221, 190] width 0 height 204
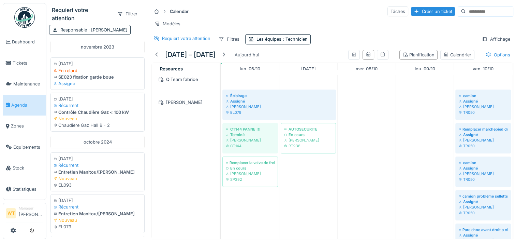
scroll to position [375, 0]
